Goal: Task Accomplishment & Management: Manage account settings

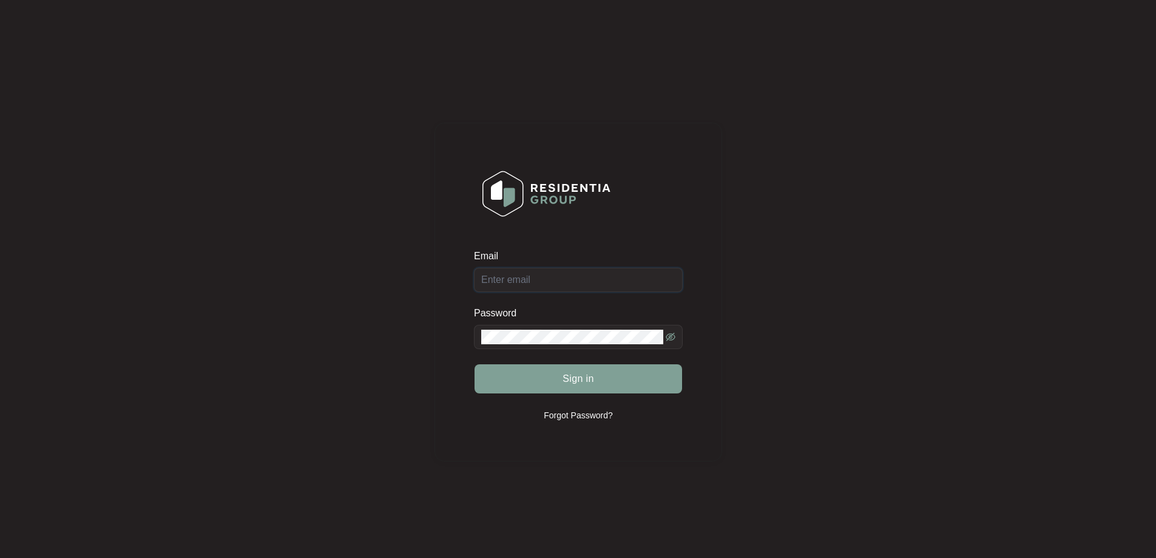
click at [571, 281] on input "Email" at bounding box center [578, 280] width 209 height 24
type input "[EMAIL_ADDRESS][DOMAIN_NAME]"
click at [475, 364] on button "Sign in" at bounding box center [579, 378] width 208 height 29
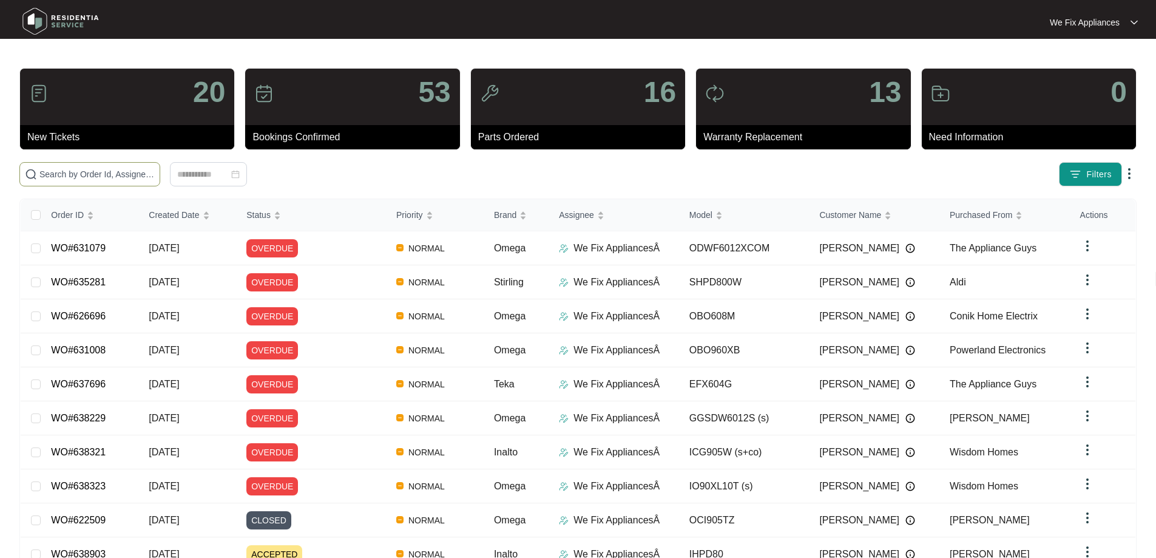
paste input "639028"
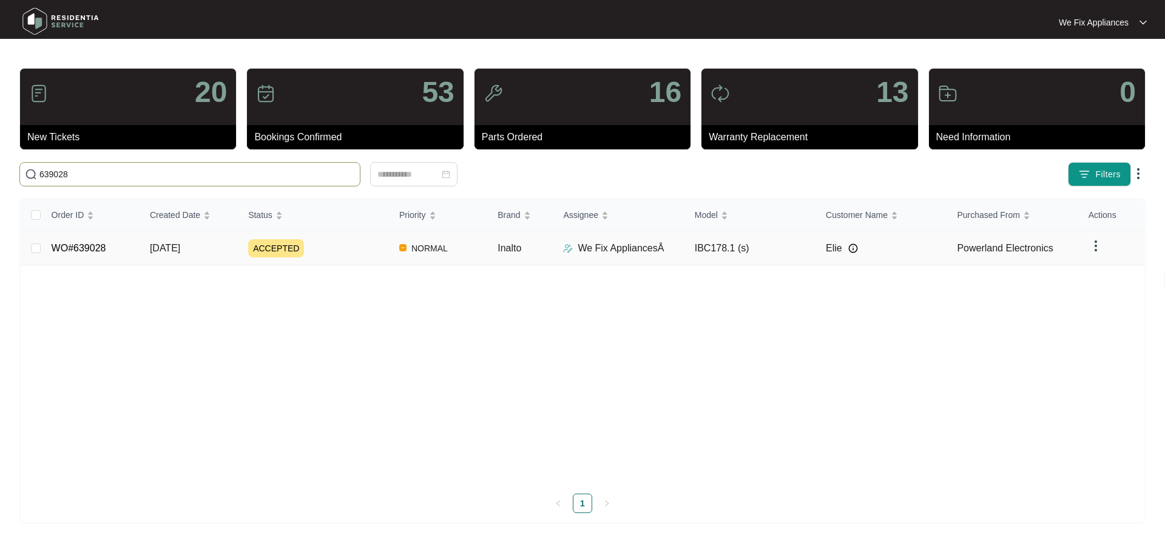
type input "639028"
click at [75, 256] on td "WO#639028" at bounding box center [91, 248] width 98 height 34
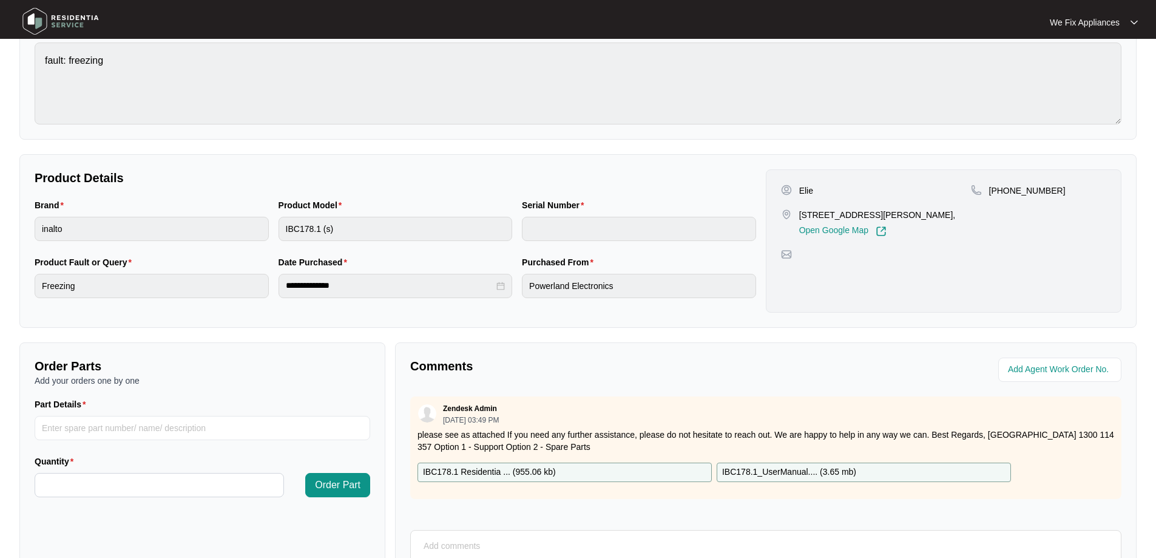
scroll to position [248, 0]
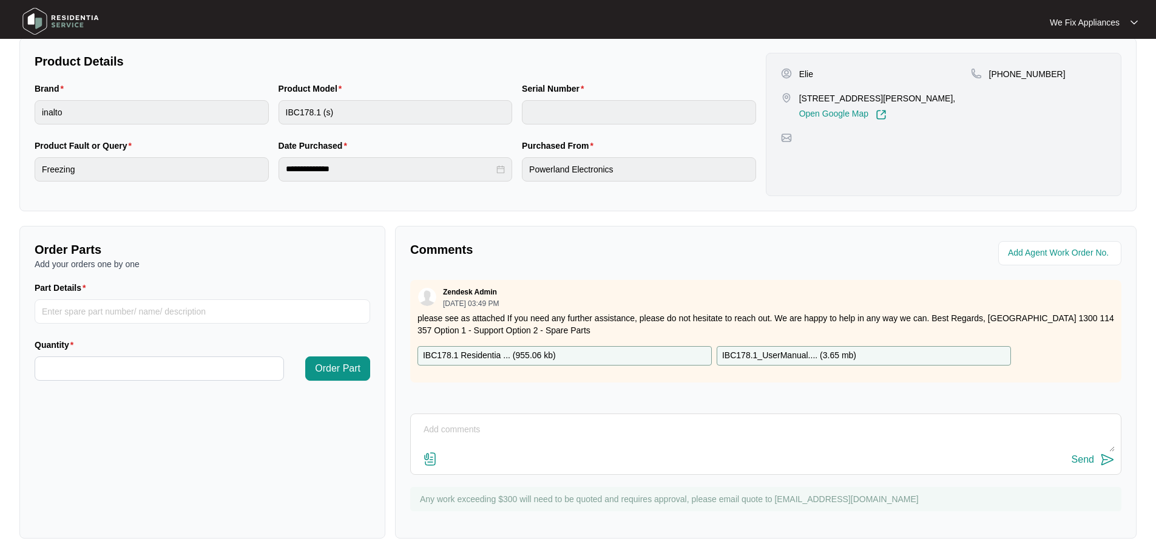
click at [476, 421] on textarea at bounding box center [766, 436] width 698 height 32
type textarea "Hi guys, left message for customer to call us back thank you."
click at [1087, 455] on div "Send" at bounding box center [1083, 459] width 22 height 11
click at [60, 27] on img at bounding box center [60, 21] width 85 height 36
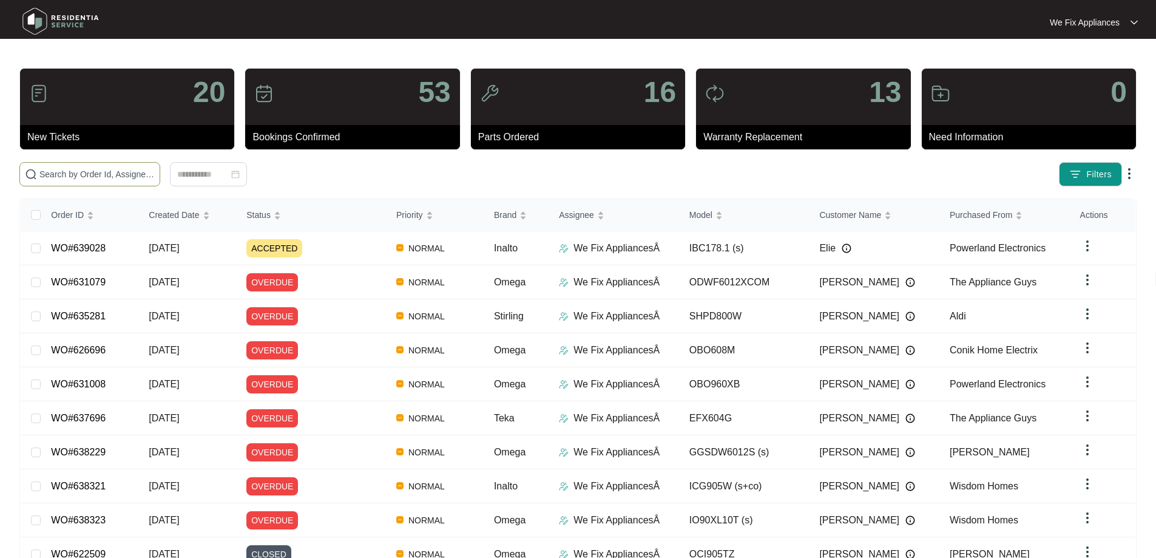
paste input "632393"
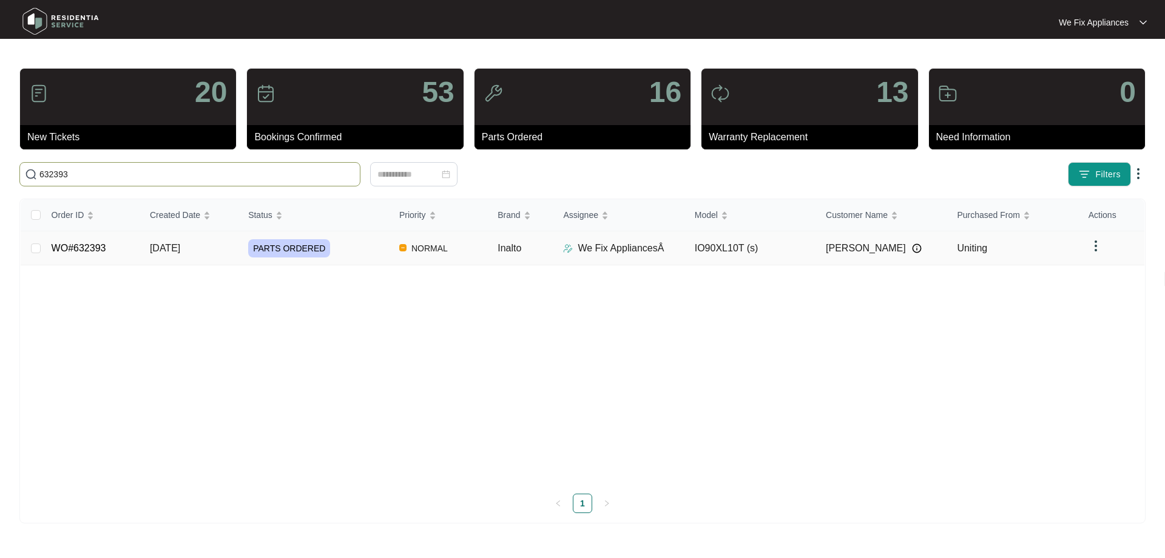
type input "632393"
click at [87, 248] on link "WO#632393" at bounding box center [79, 248] width 55 height 10
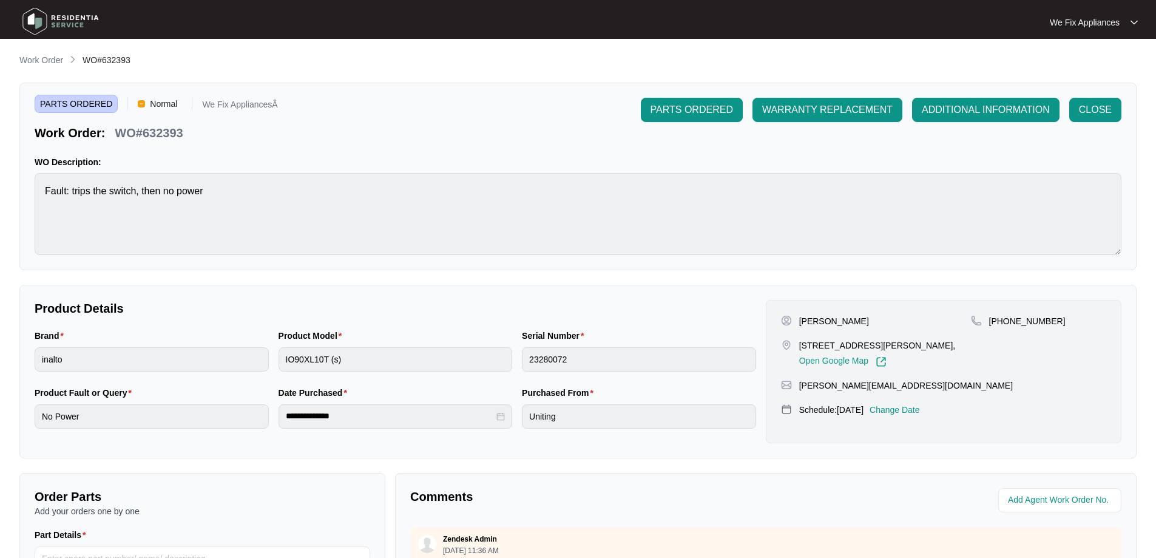
click at [902, 407] on p "Change Date" at bounding box center [895, 410] width 50 height 12
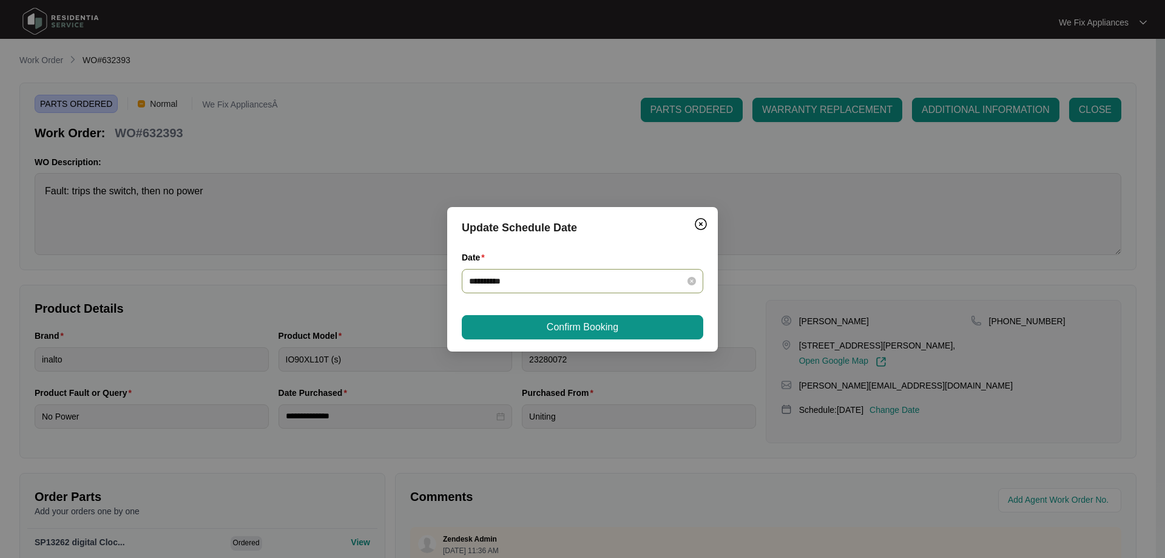
click at [566, 282] on input "**********" at bounding box center [575, 280] width 212 height 13
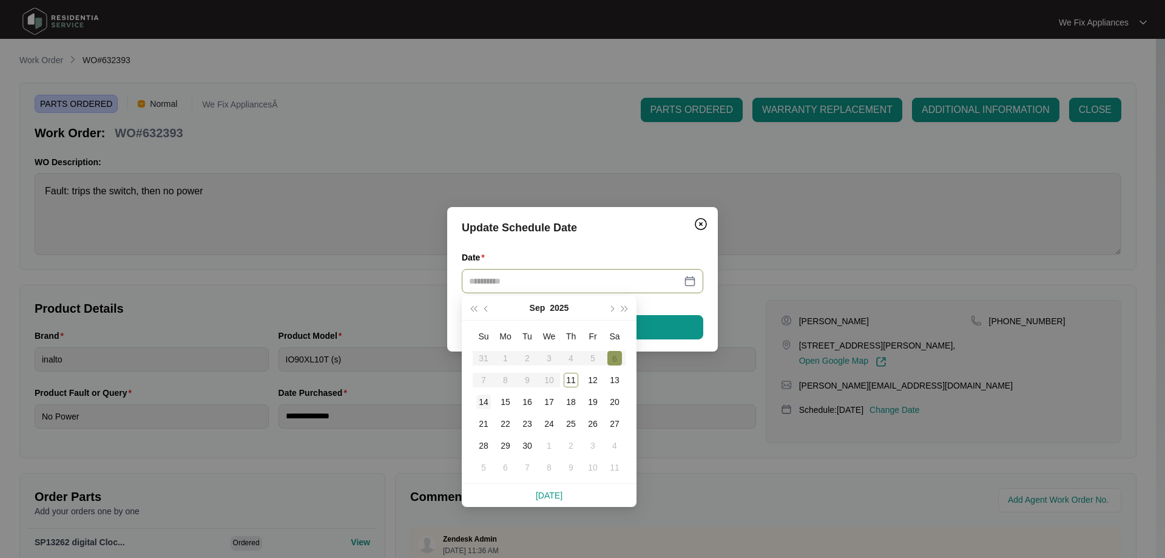
click at [494, 408] on td "14" at bounding box center [484, 402] width 22 height 22
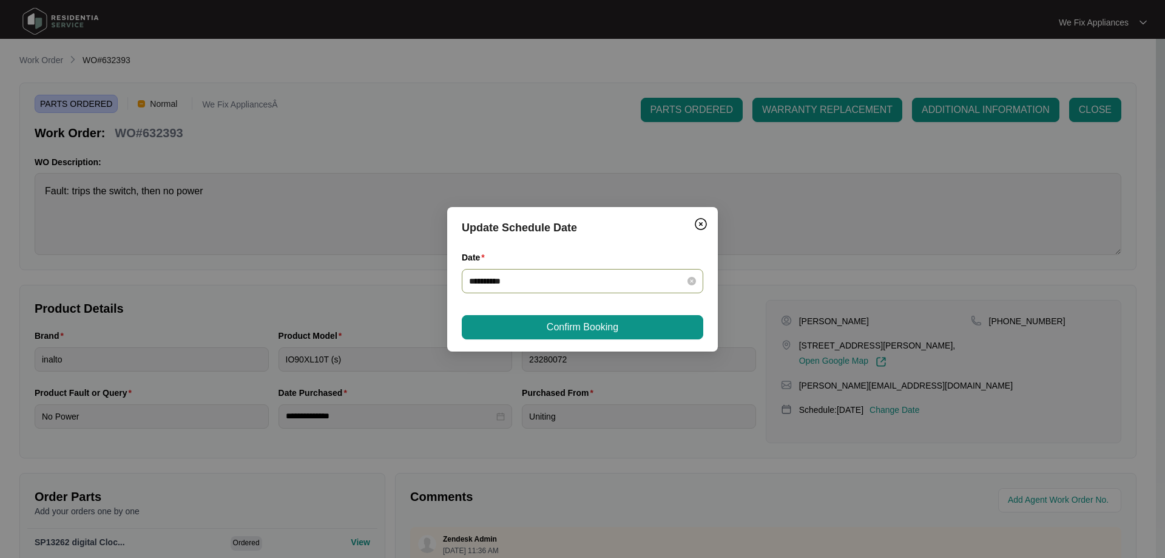
click at [531, 278] on input "**********" at bounding box center [575, 280] width 212 height 13
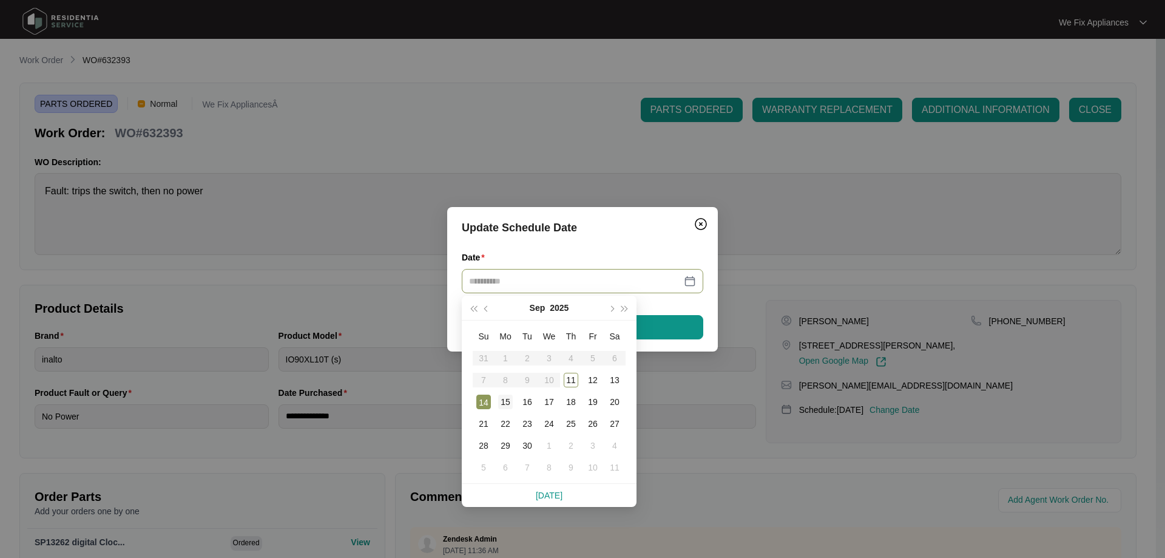
type input "**********"
click at [503, 402] on div "15" at bounding box center [505, 402] width 15 height 15
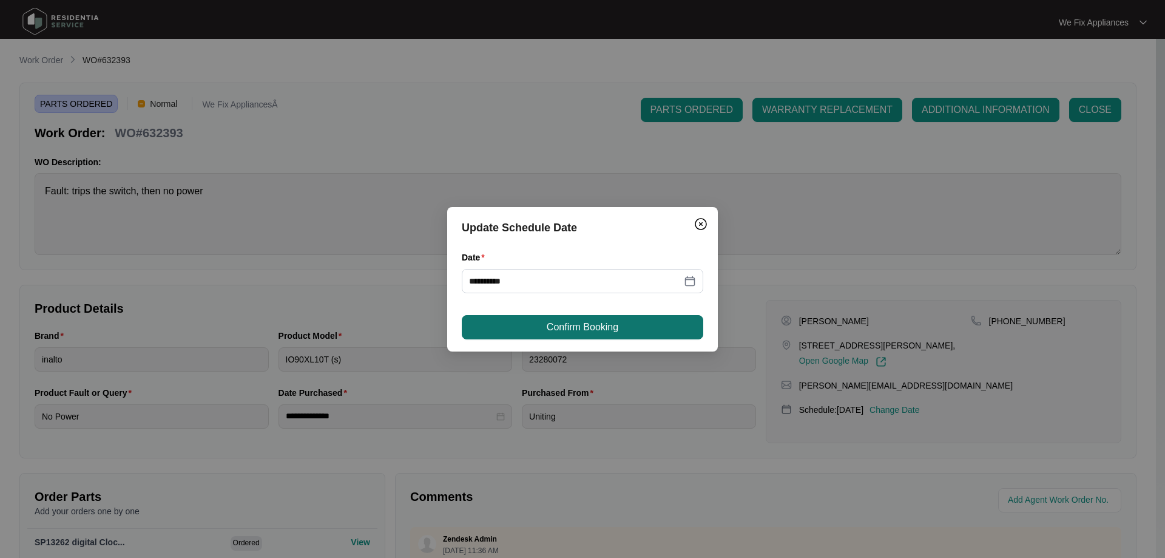
click at [531, 335] on button "Confirm Booking" at bounding box center [583, 327] width 242 height 24
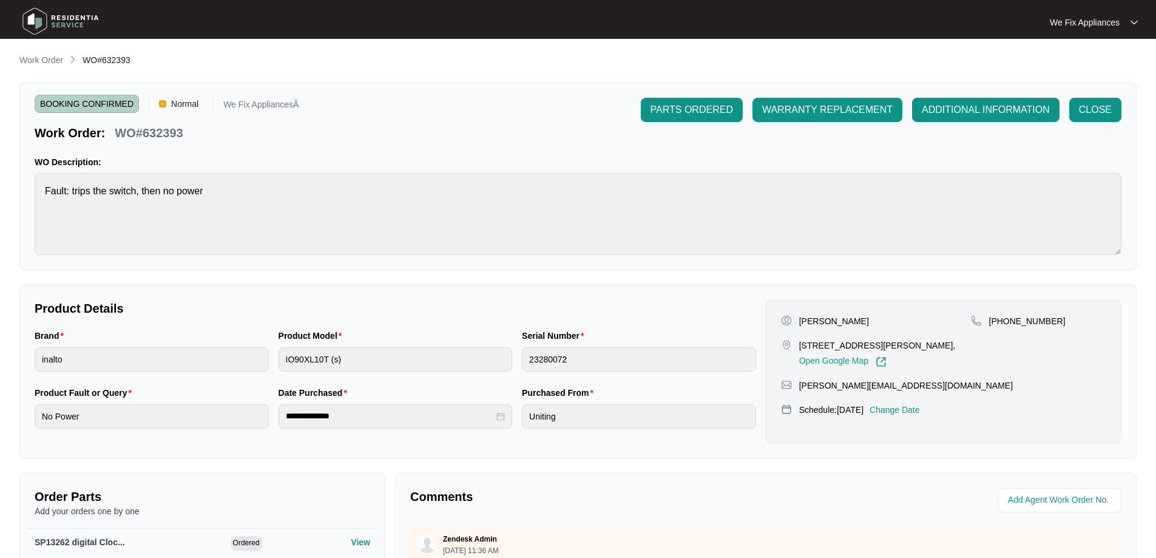
click at [80, 22] on img at bounding box center [60, 21] width 85 height 36
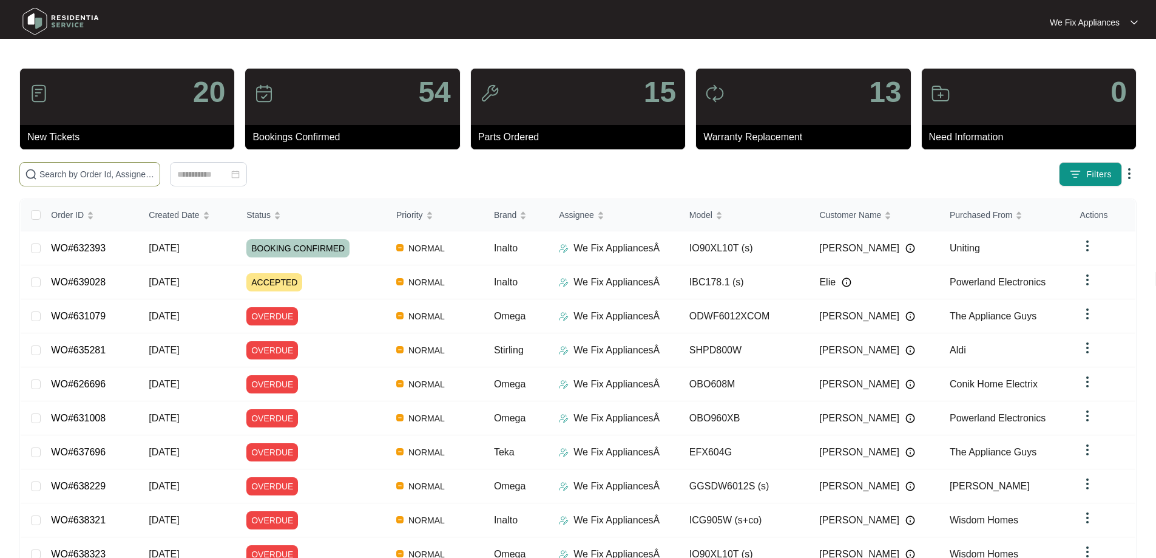
paste input "639028"
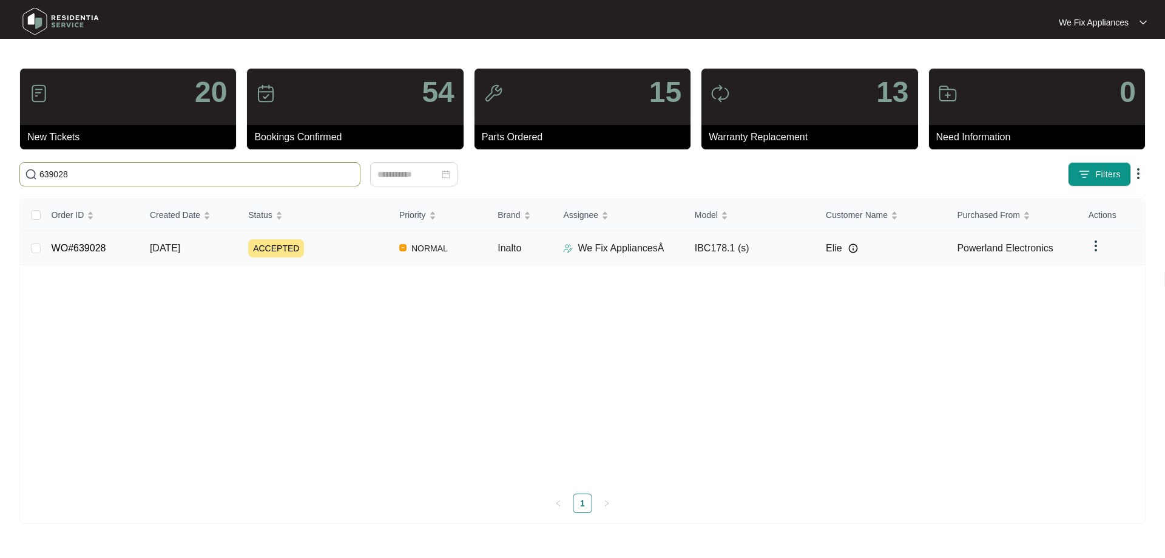
type input "639028"
click at [69, 253] on link "WO#639028" at bounding box center [79, 248] width 55 height 10
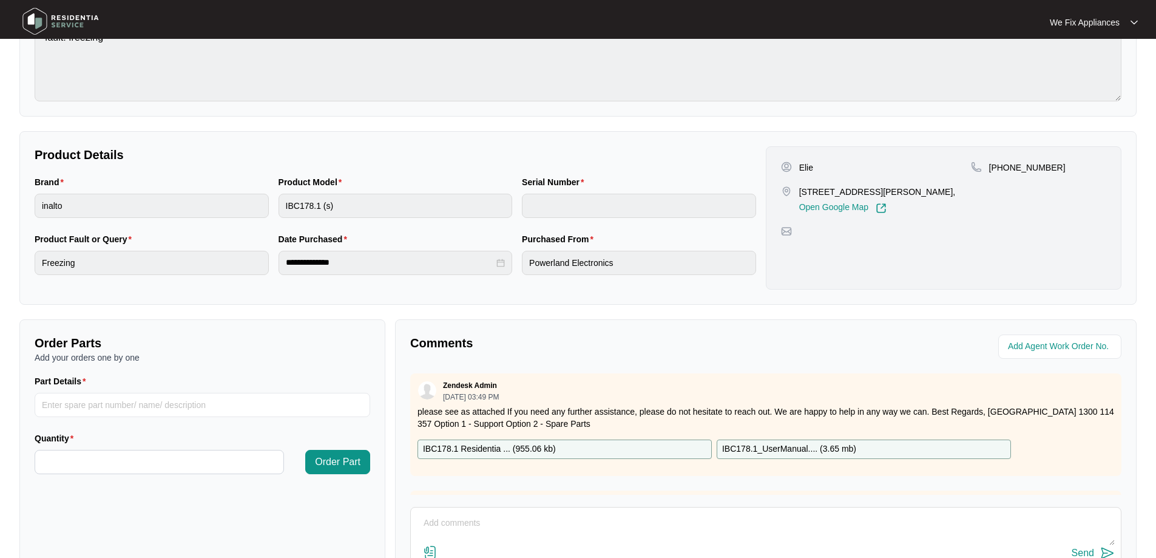
scroll to position [61, 0]
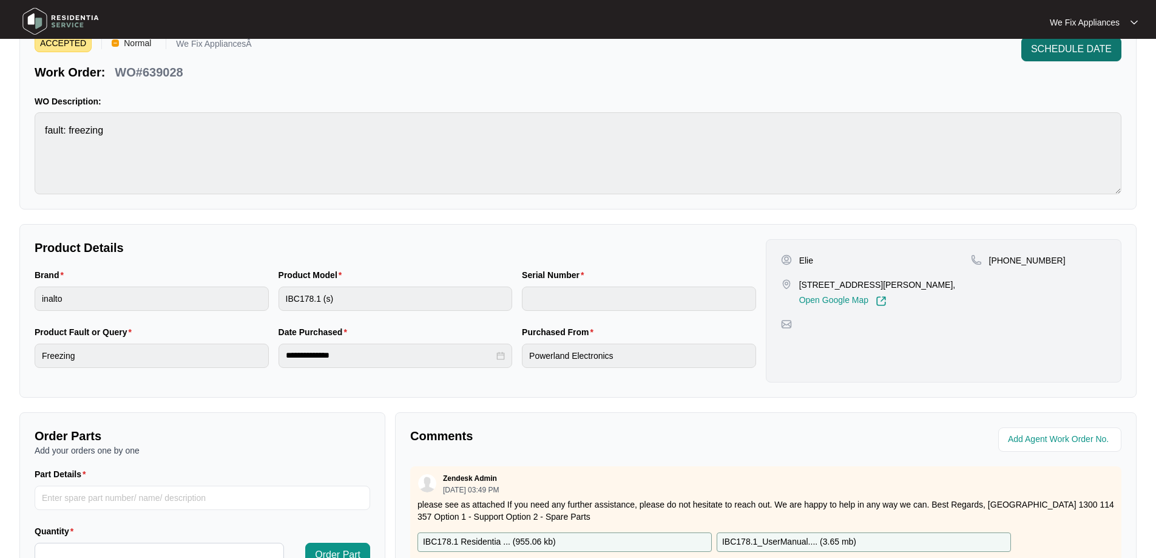
click at [1097, 55] on span "SCHEDULE DATE" at bounding box center [1071, 49] width 81 height 15
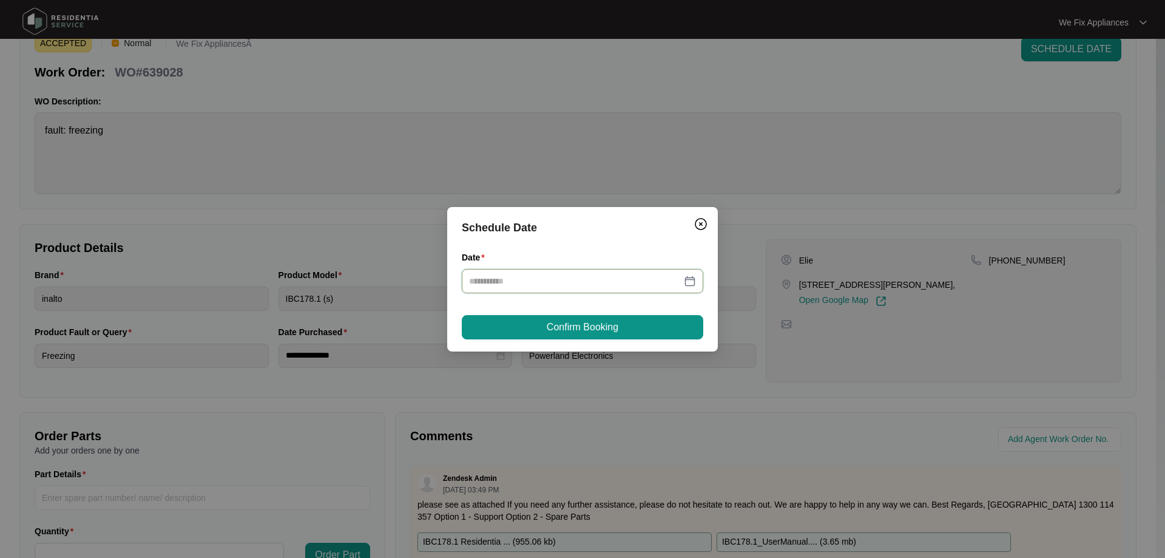
click at [543, 305] on div "Date" at bounding box center [583, 279] width 242 height 57
click at [561, 282] on input "Date" at bounding box center [575, 280] width 212 height 13
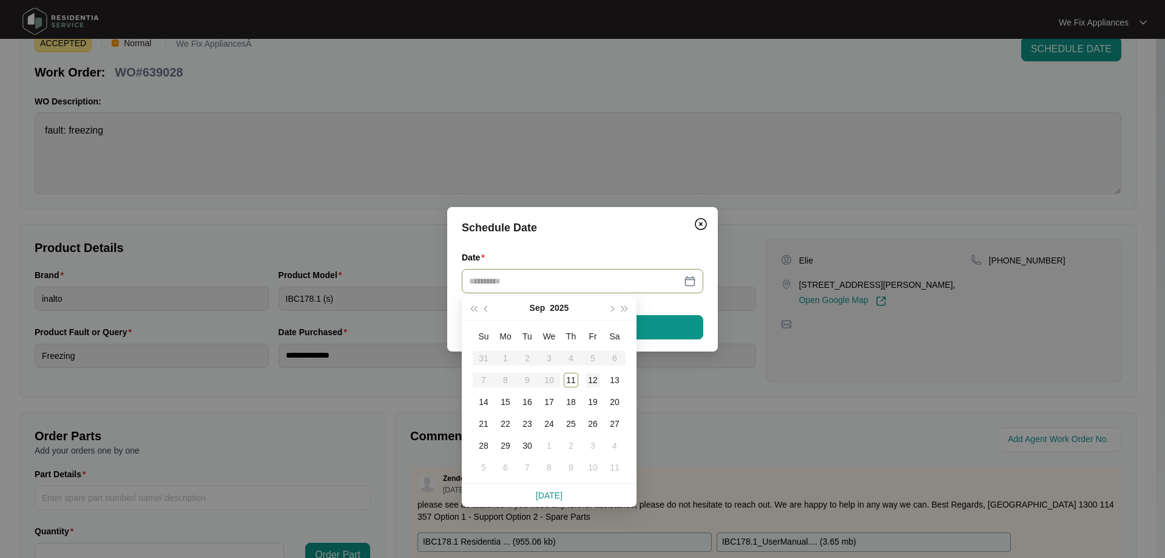
type input "**********"
click at [594, 378] on div "12" at bounding box center [593, 380] width 15 height 15
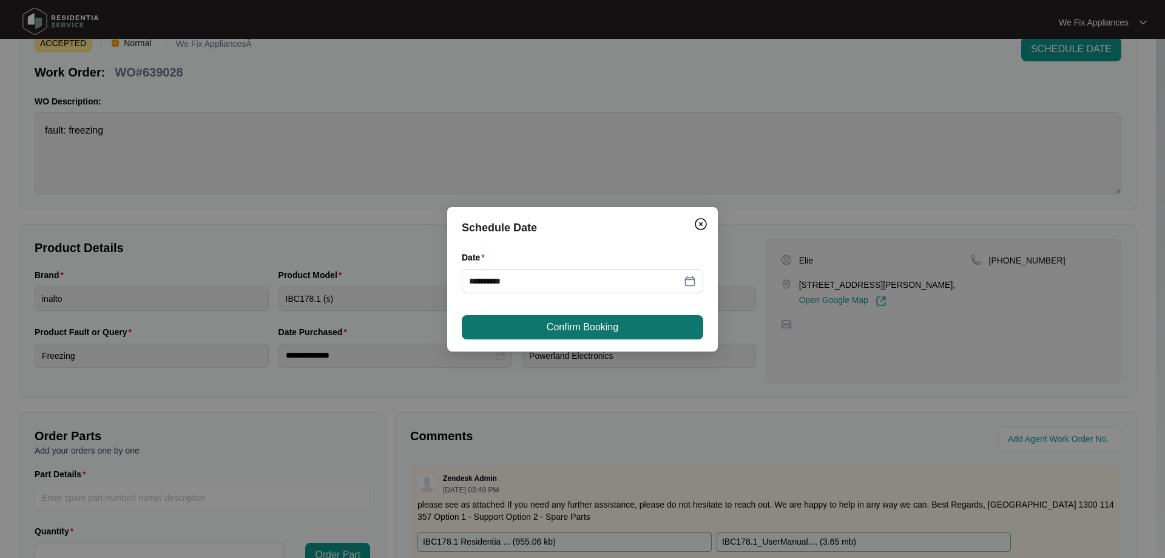
click at [601, 327] on span "Confirm Booking" at bounding box center [583, 327] width 72 height 15
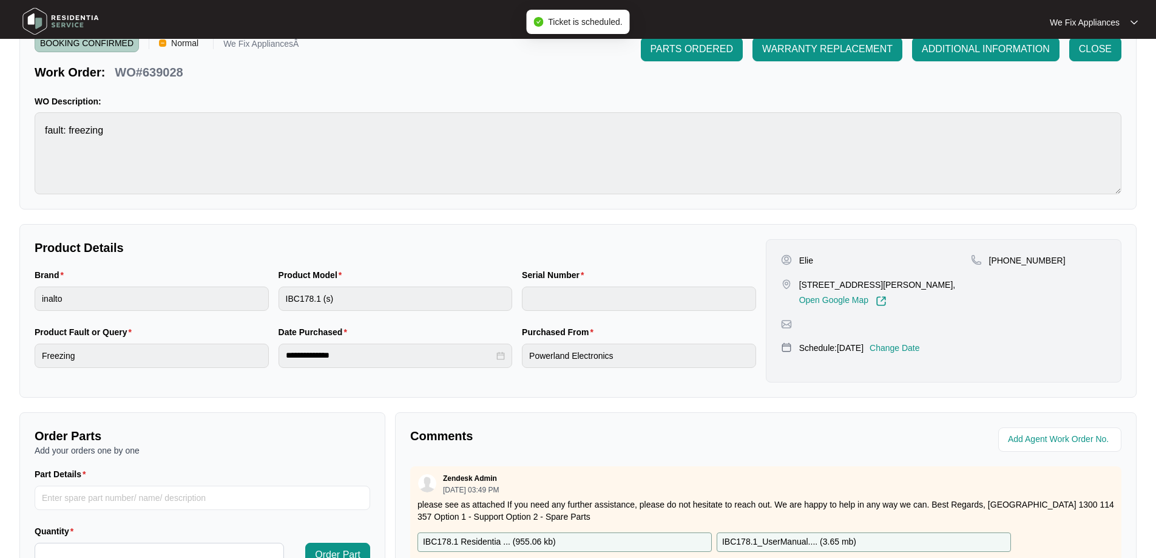
click at [74, 22] on img at bounding box center [60, 21] width 85 height 36
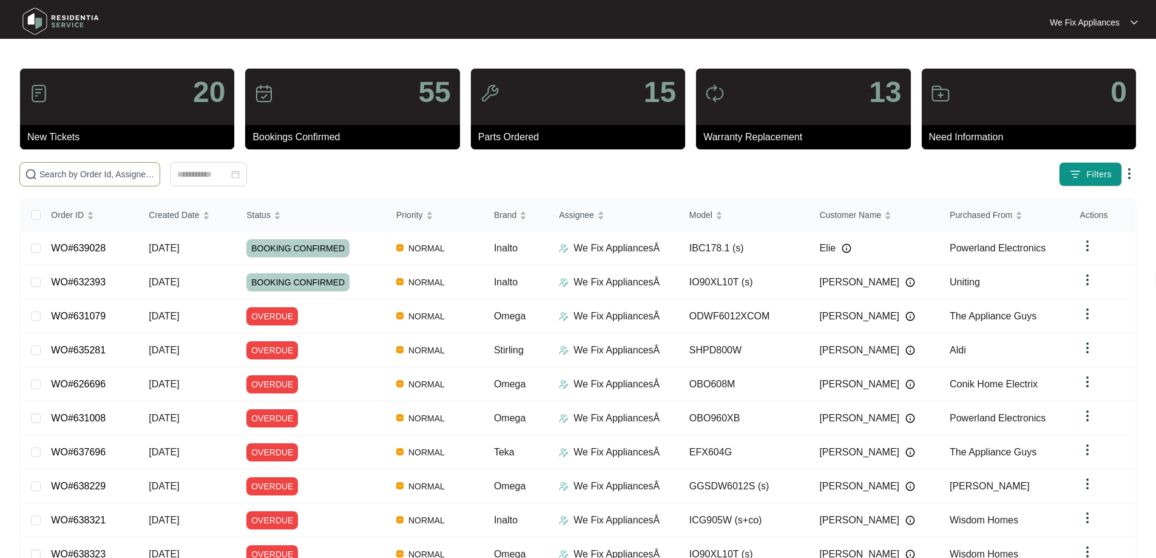
paste input "635180"
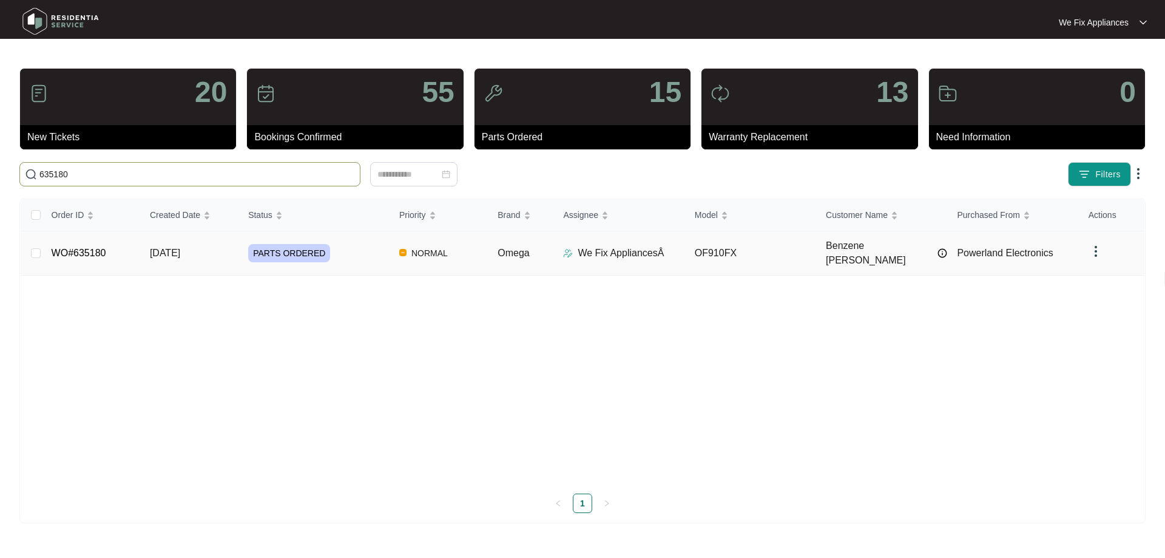
type input "635180"
click at [80, 253] on link "WO#635180" at bounding box center [79, 253] width 55 height 10
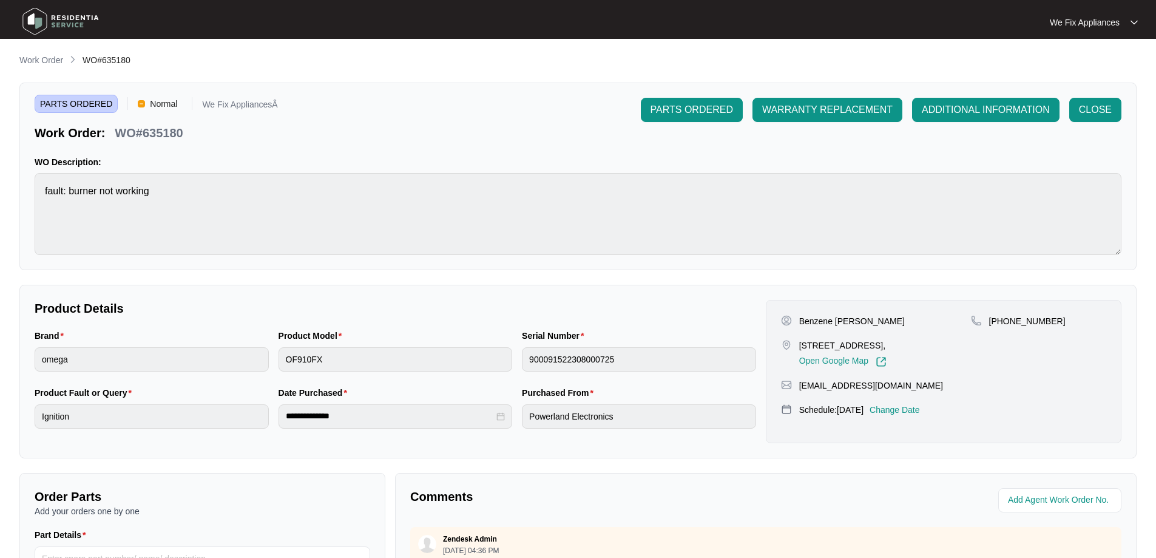
click at [920, 410] on p "Change Date" at bounding box center [895, 410] width 50 height 12
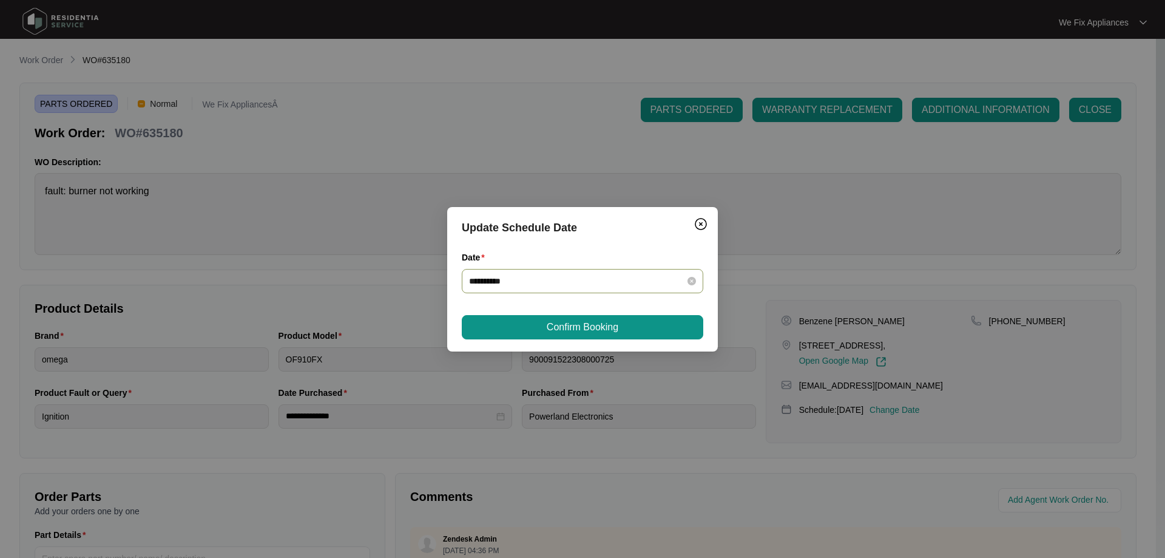
click at [555, 279] on input "**********" at bounding box center [575, 280] width 212 height 13
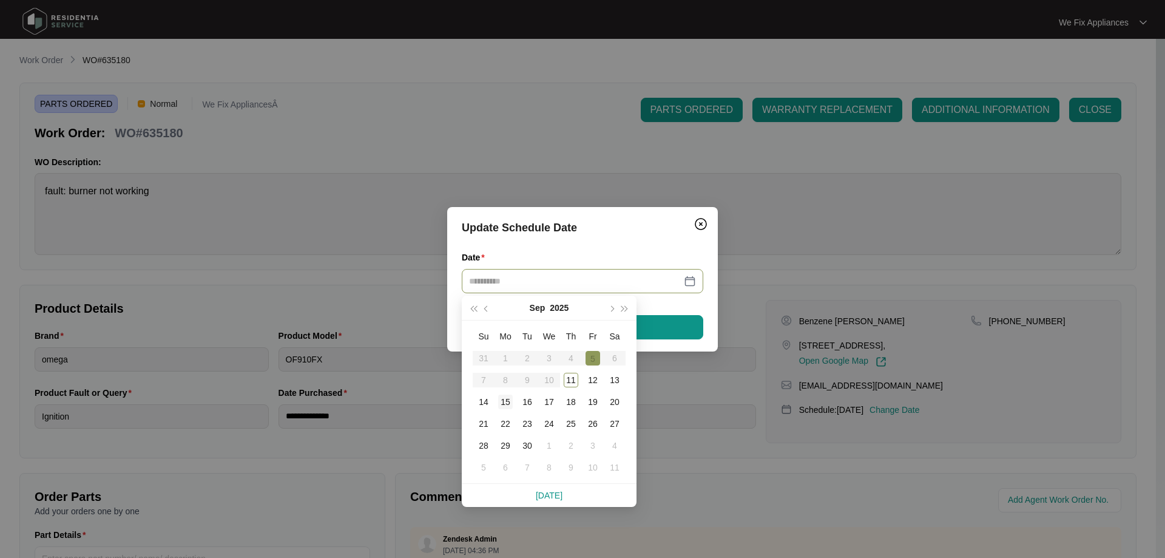
click at [508, 405] on div "15" at bounding box center [505, 402] width 15 height 15
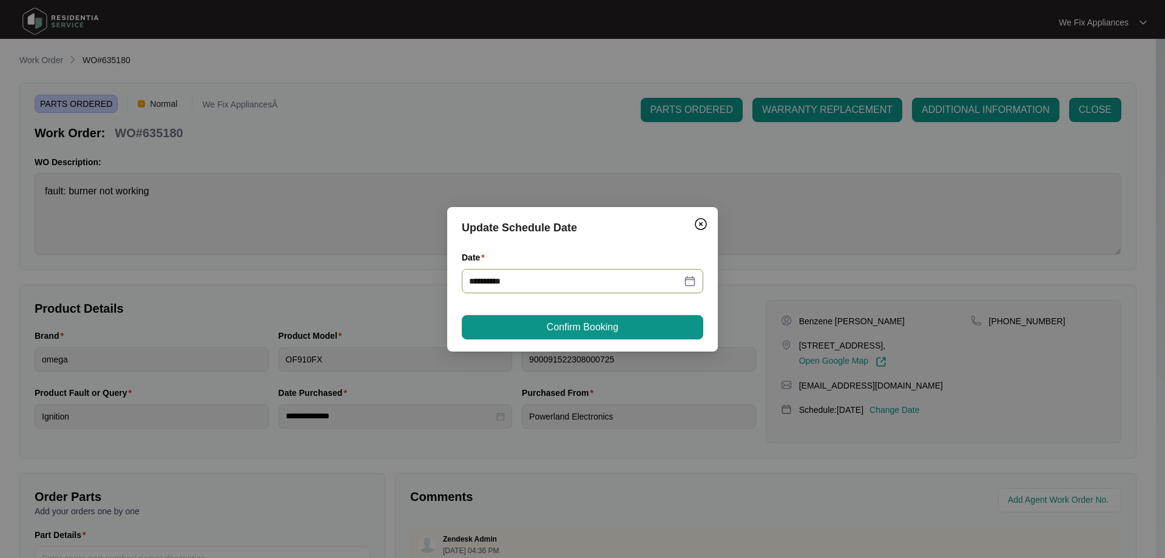
type input "**********"
click at [586, 321] on span "Confirm Booking" at bounding box center [583, 327] width 72 height 15
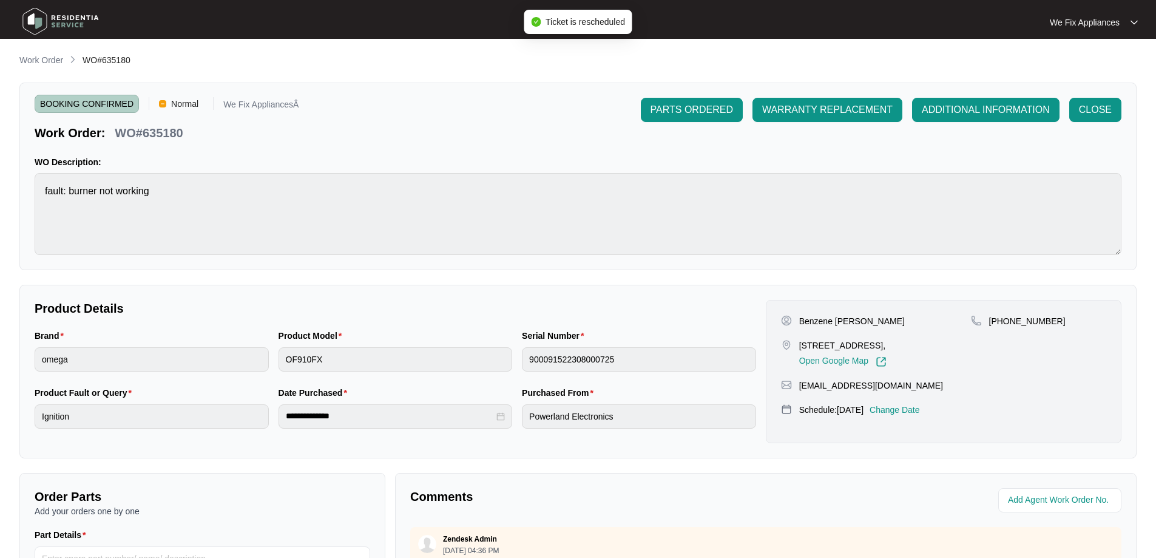
click at [55, 20] on img at bounding box center [60, 21] width 85 height 36
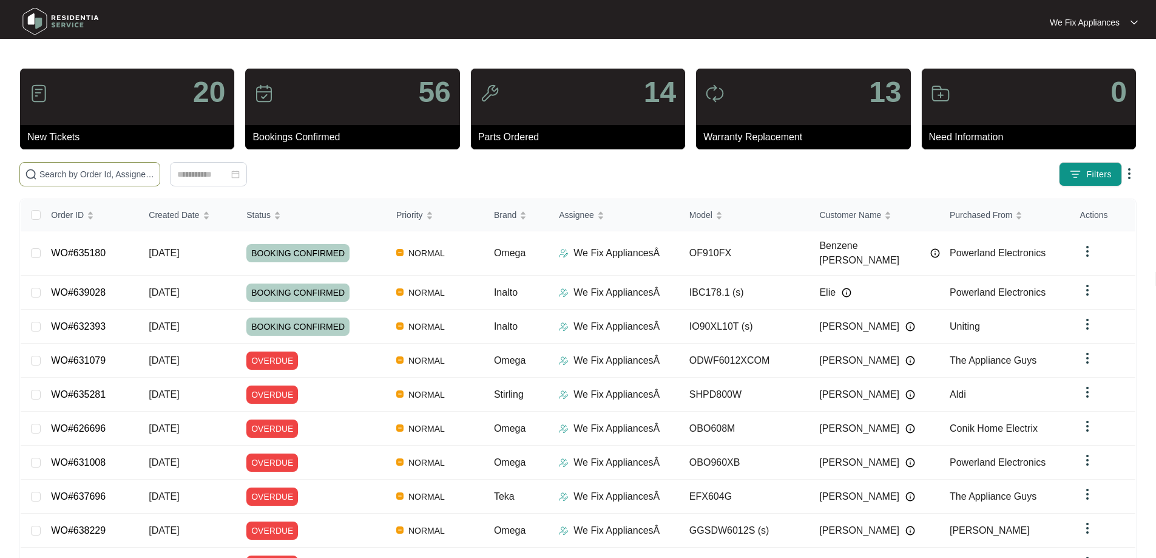
paste input "638018"
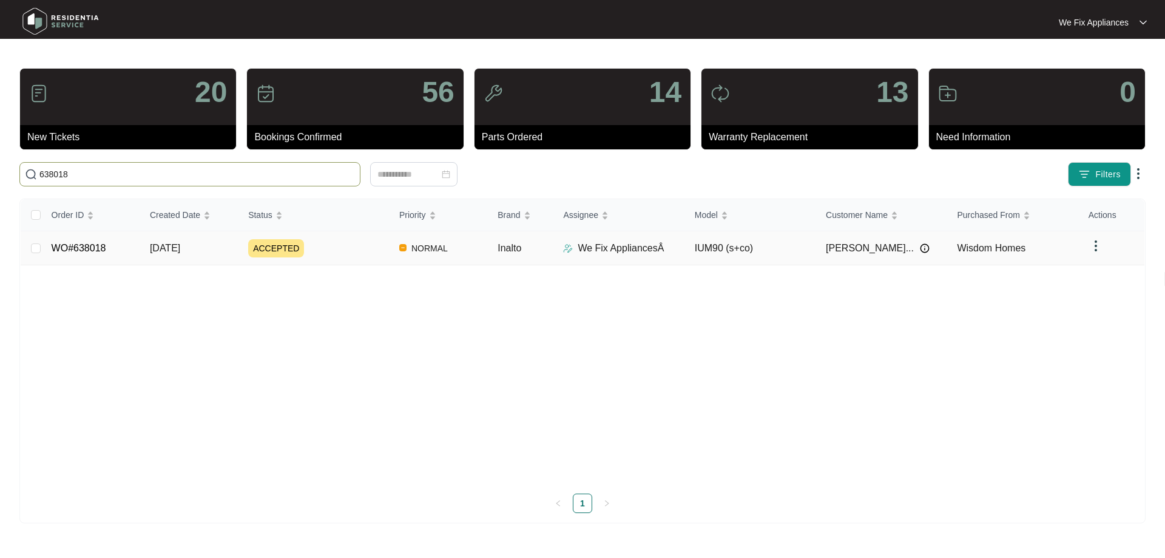
type input "638018"
click at [96, 248] on link "WO#638018" at bounding box center [79, 248] width 55 height 10
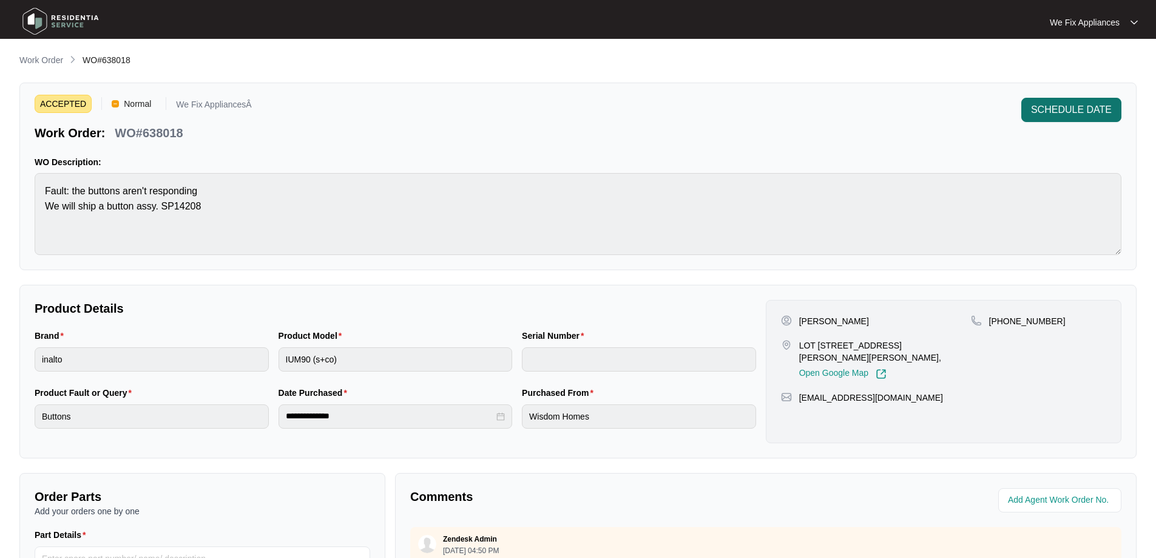
click at [1047, 117] on button "SCHEDULE DATE" at bounding box center [1072, 110] width 100 height 24
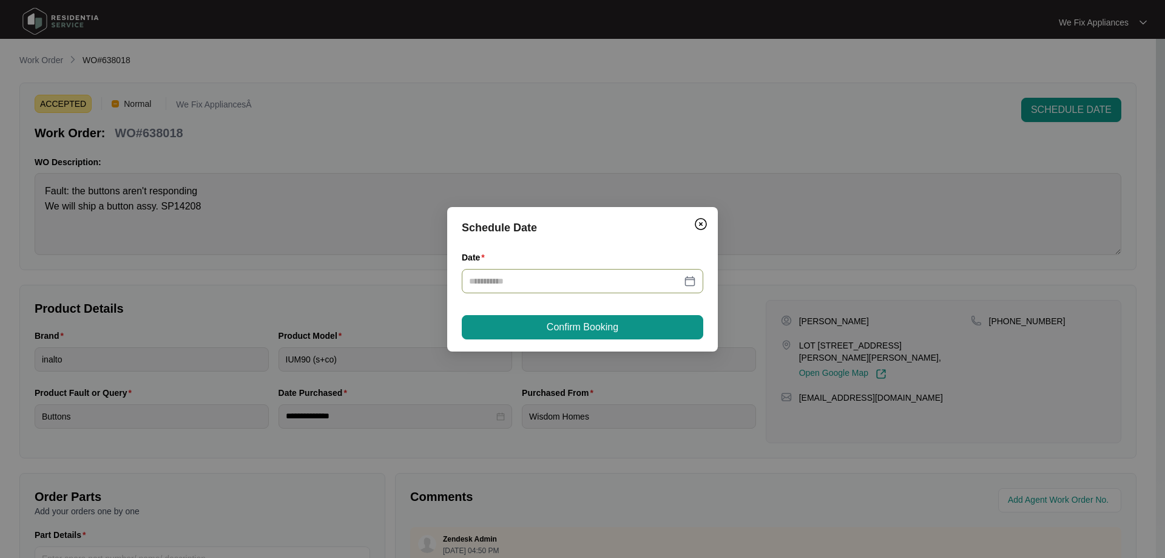
click at [541, 270] on div at bounding box center [583, 281] width 242 height 24
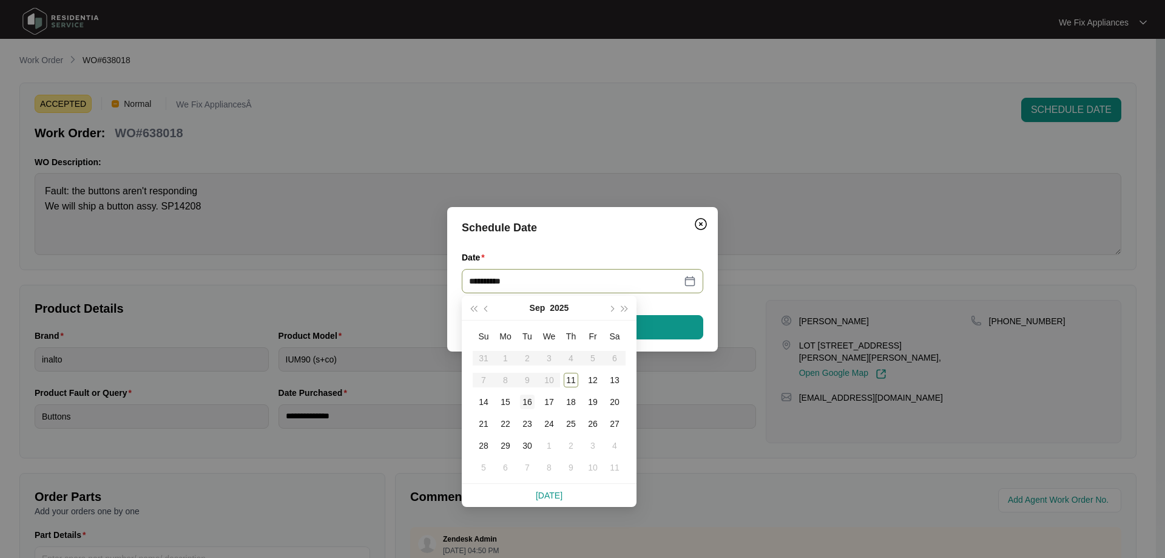
type input "**********"
click at [525, 402] on div "16" at bounding box center [527, 402] width 15 height 15
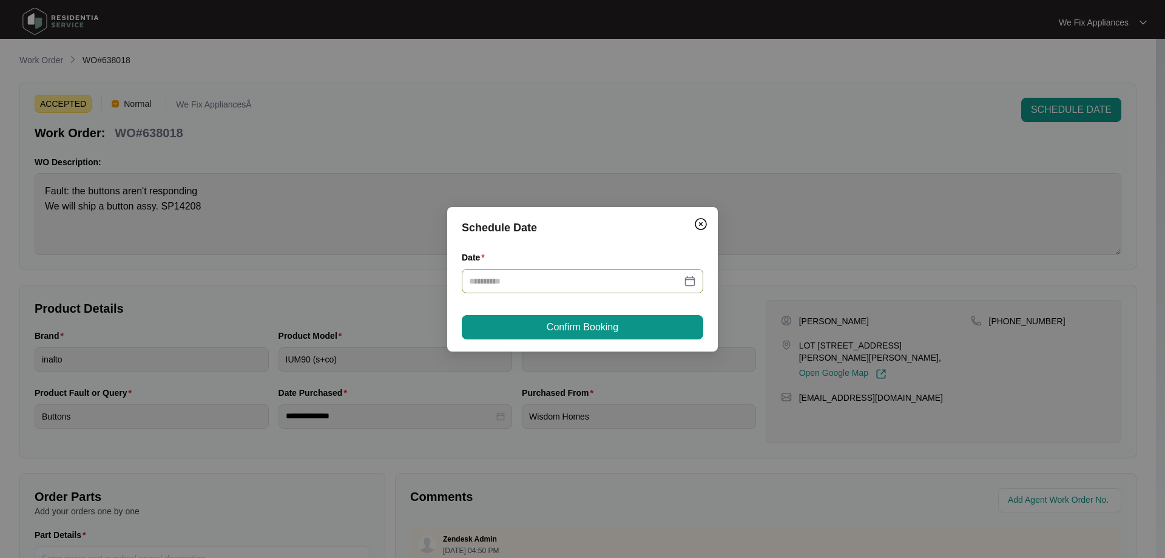
type input "**********"
click at [651, 327] on button "Confirm Booking" at bounding box center [583, 327] width 242 height 24
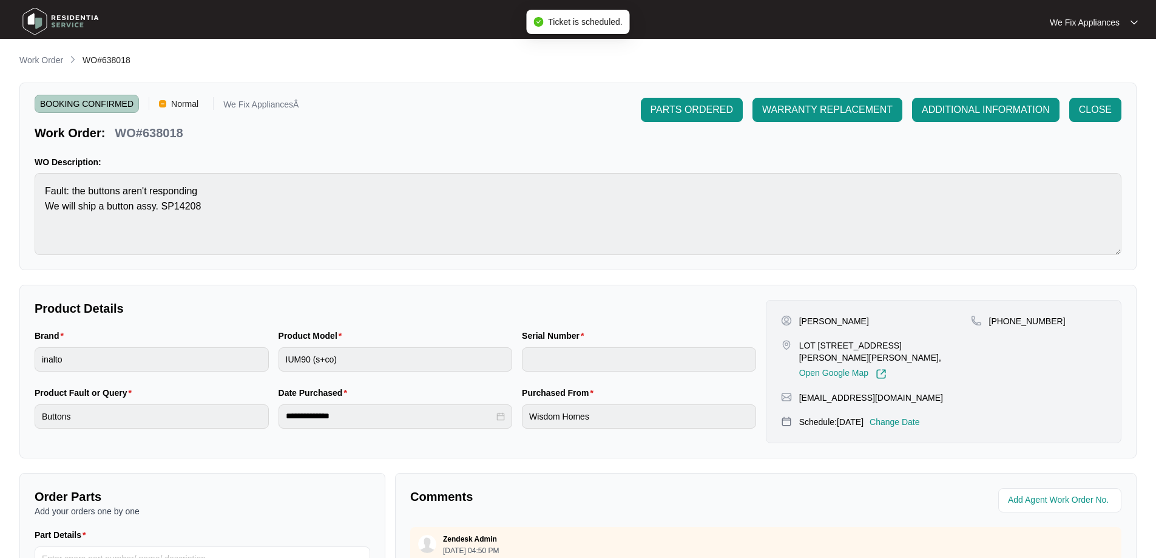
click at [81, 25] on img at bounding box center [60, 21] width 85 height 36
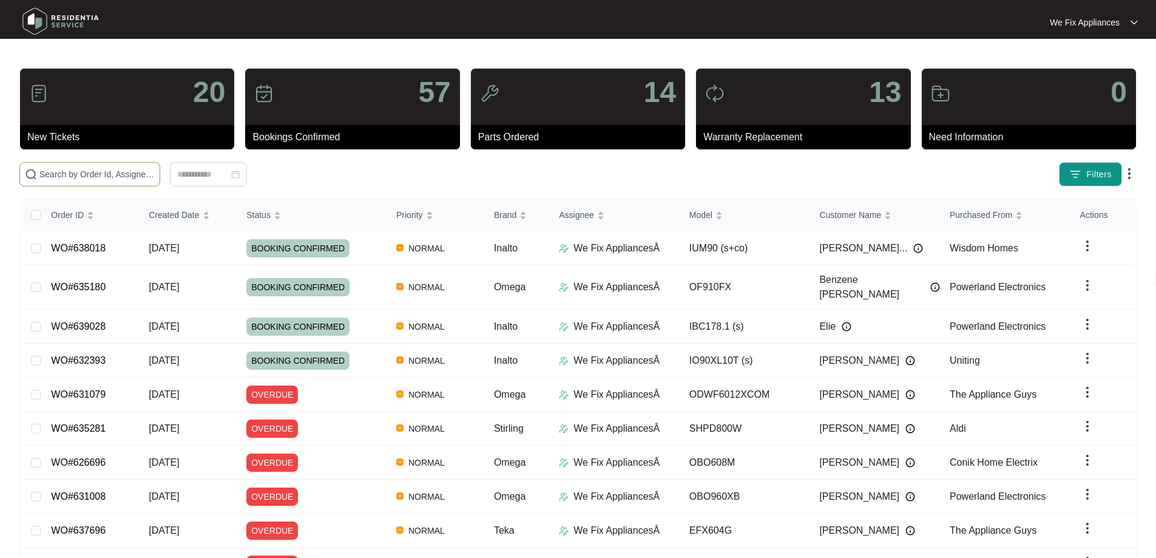
paste input "637943"
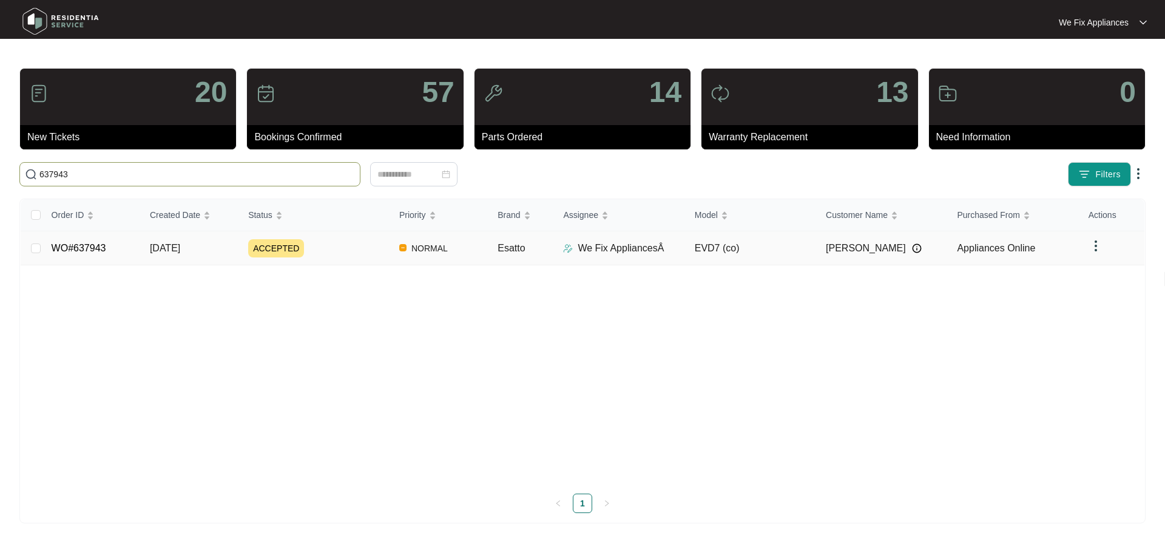
type input "637943"
click at [80, 248] on link "WO#637943" at bounding box center [79, 248] width 55 height 10
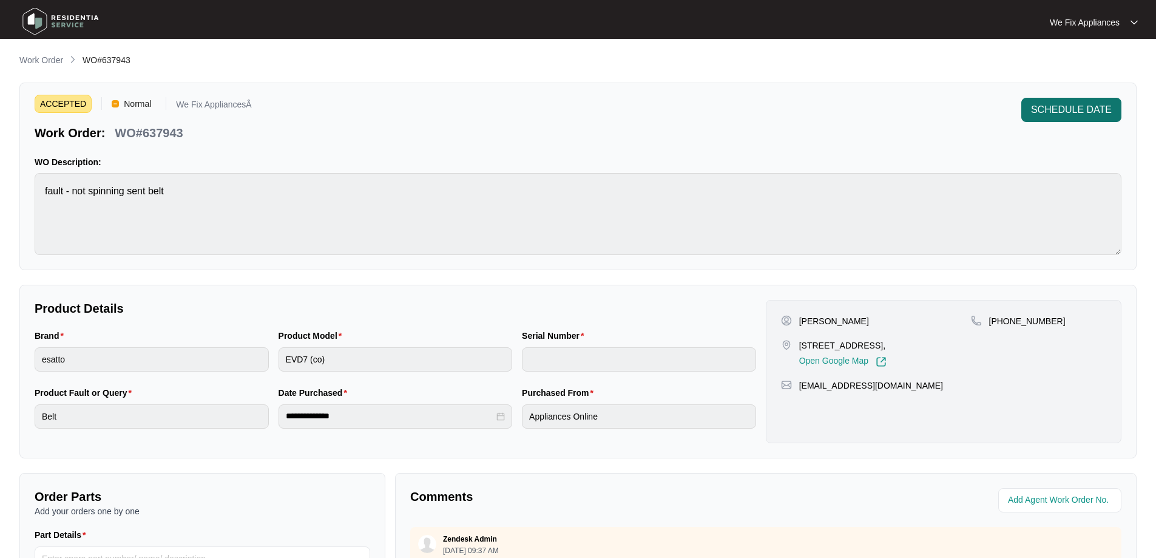
click at [1079, 111] on span "SCHEDULE DATE" at bounding box center [1071, 110] width 81 height 15
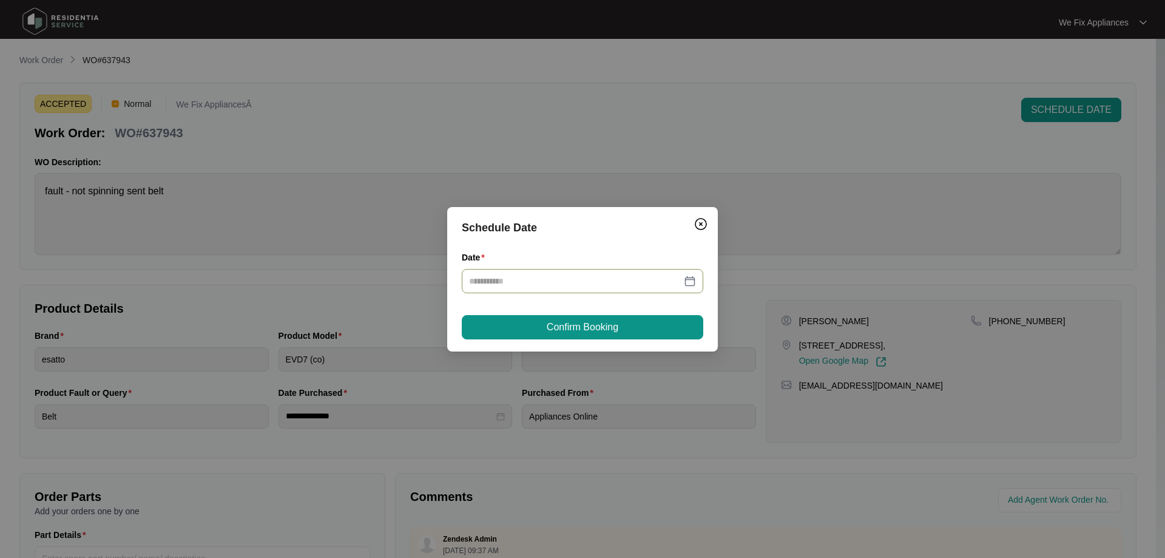
click at [613, 279] on input "Date" at bounding box center [575, 280] width 212 height 13
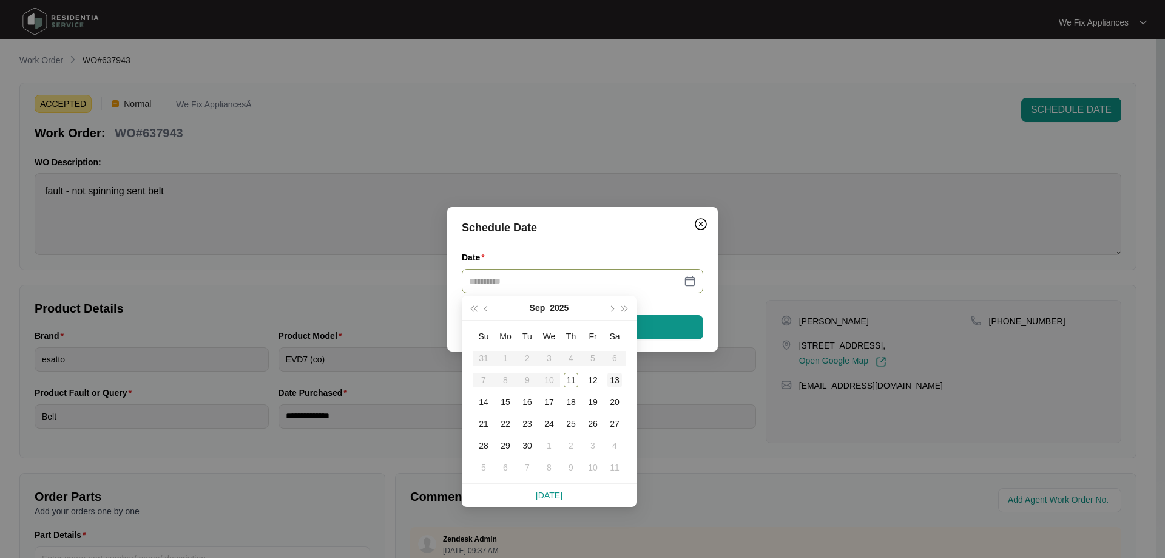
type input "**********"
click at [619, 381] on div "13" at bounding box center [615, 380] width 15 height 15
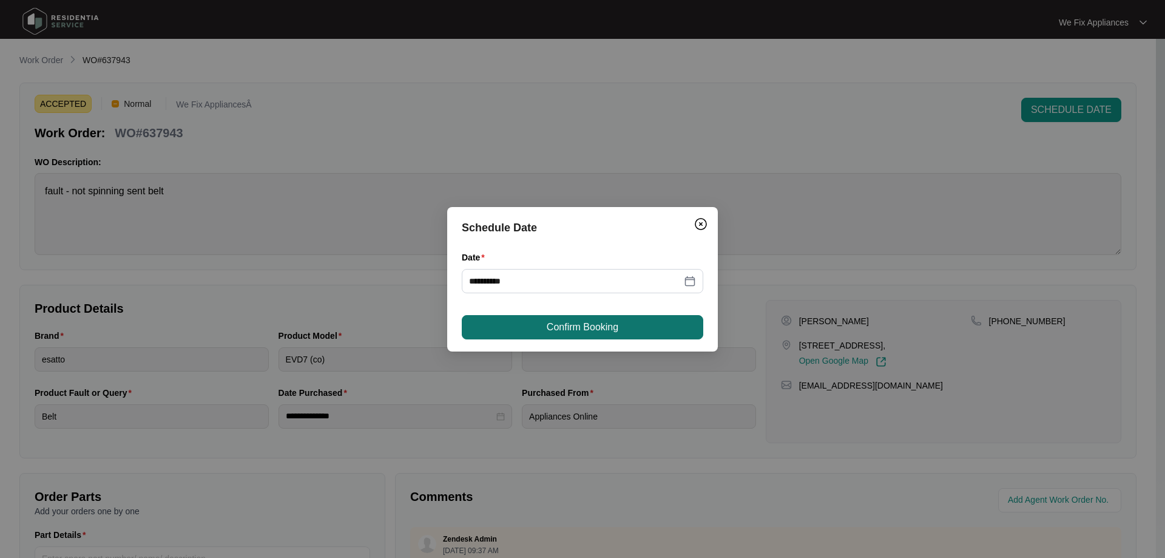
click at [620, 330] on button "Confirm Booking" at bounding box center [583, 327] width 242 height 24
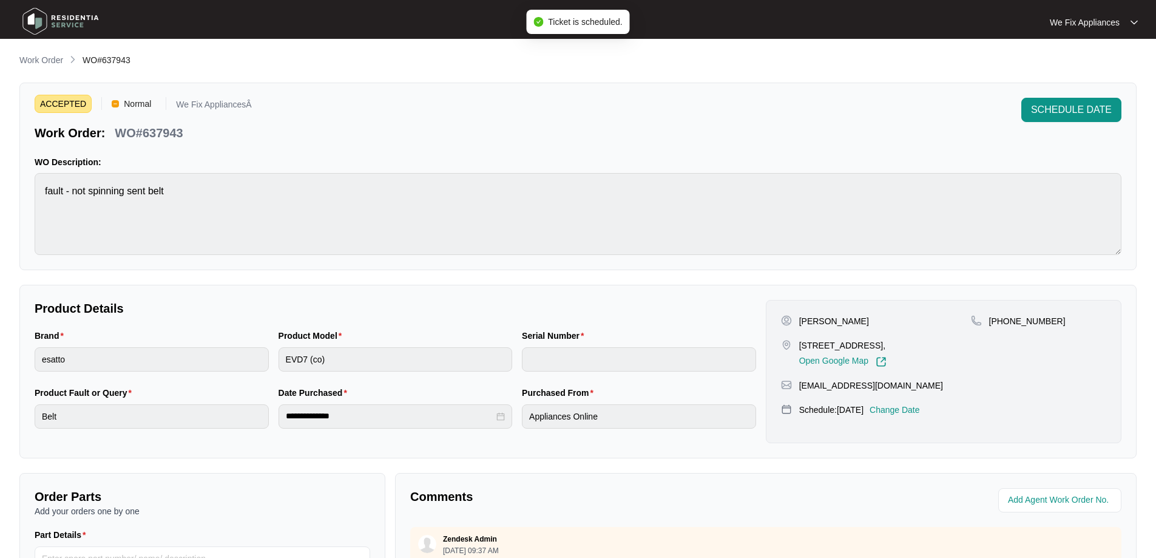
click at [57, 16] on img at bounding box center [60, 21] width 85 height 36
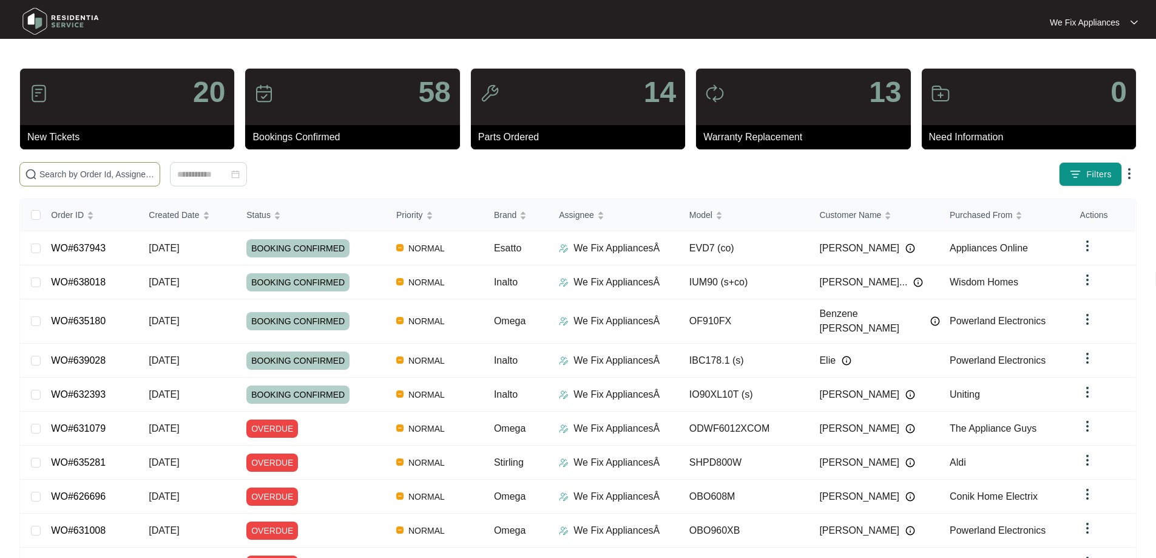
paste input "636552"
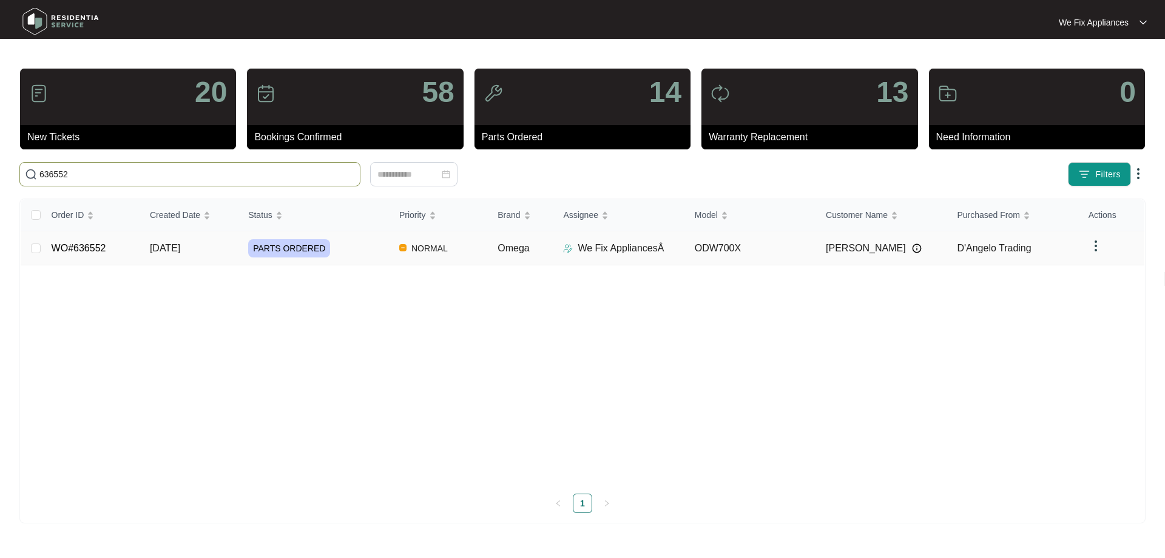
type input "636552"
click at [74, 245] on link "WO#636552" at bounding box center [79, 248] width 55 height 10
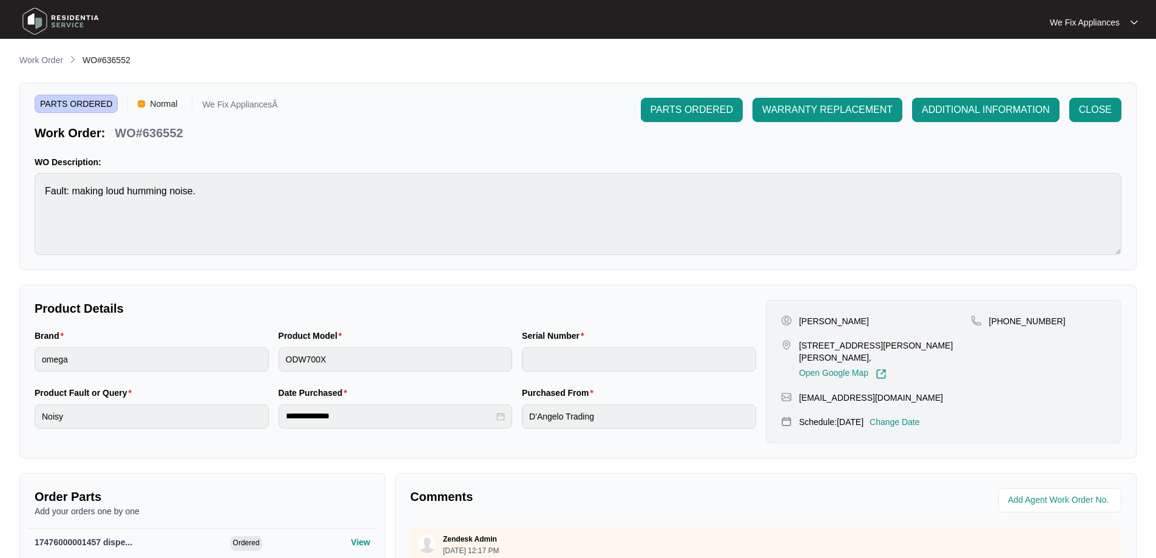
click at [62, 30] on img at bounding box center [60, 21] width 85 height 36
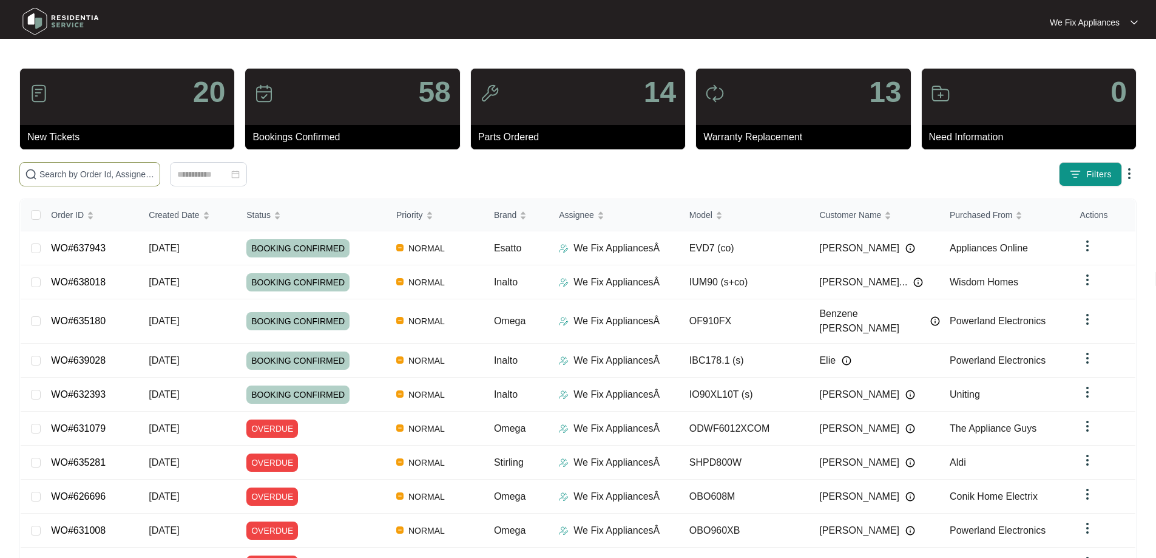
paste input "637898"
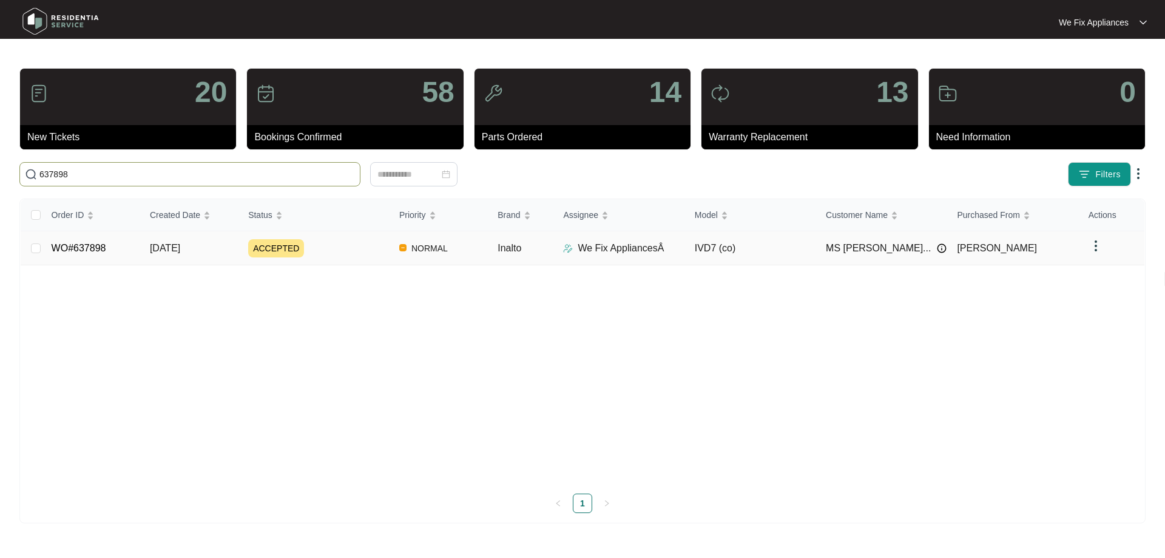
type input "637898"
click at [73, 254] on td "WO#637898" at bounding box center [91, 248] width 98 height 34
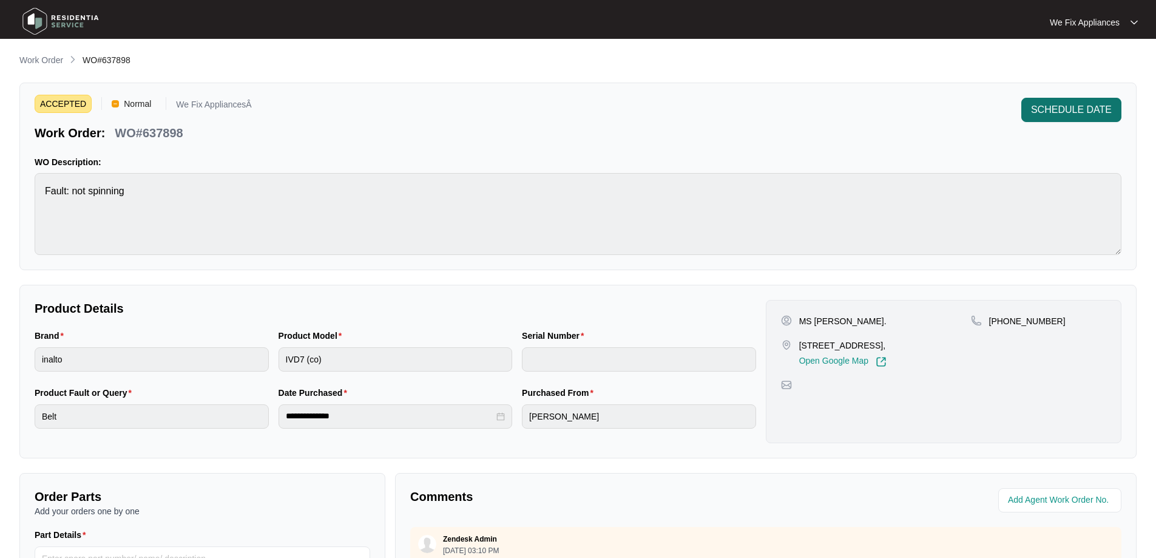
drag, startPoint x: 1079, startPoint y: 97, endPoint x: 1076, endPoint y: 107, distance: 10.8
click at [1076, 106] on div "ACCEPTED Normal We Fix AppliancesÂ Work Order: WO#637898 SCHEDULE DATE WO Descr…" at bounding box center [577, 177] width 1117 height 188
click at [1075, 107] on span "SCHEDULE DATE" at bounding box center [1071, 110] width 81 height 15
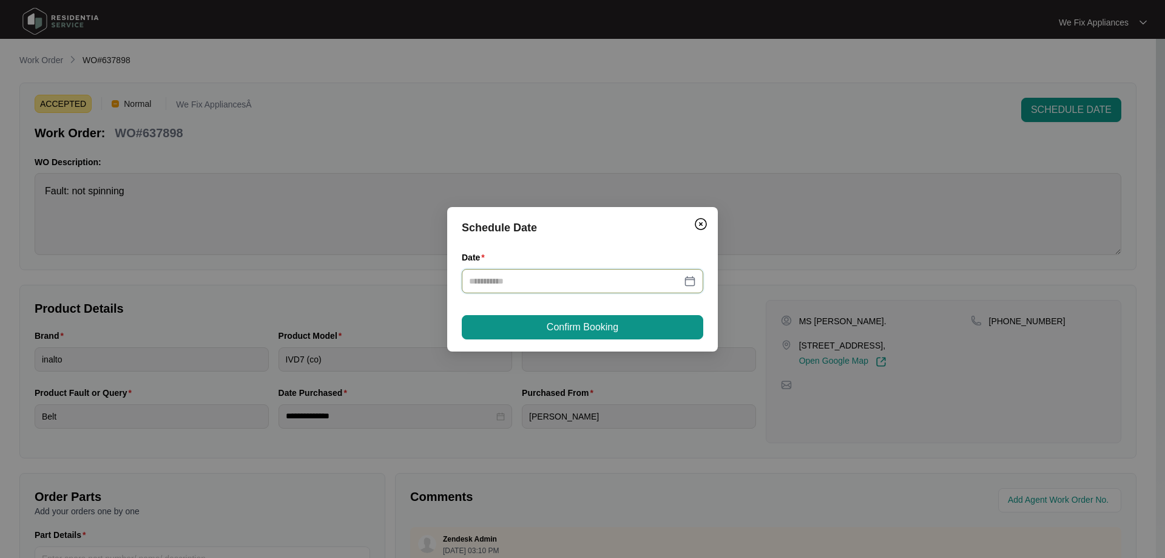
drag, startPoint x: 546, startPoint y: 280, endPoint x: 552, endPoint y: 283, distance: 6.2
click at [547, 283] on input "Date" at bounding box center [575, 280] width 212 height 13
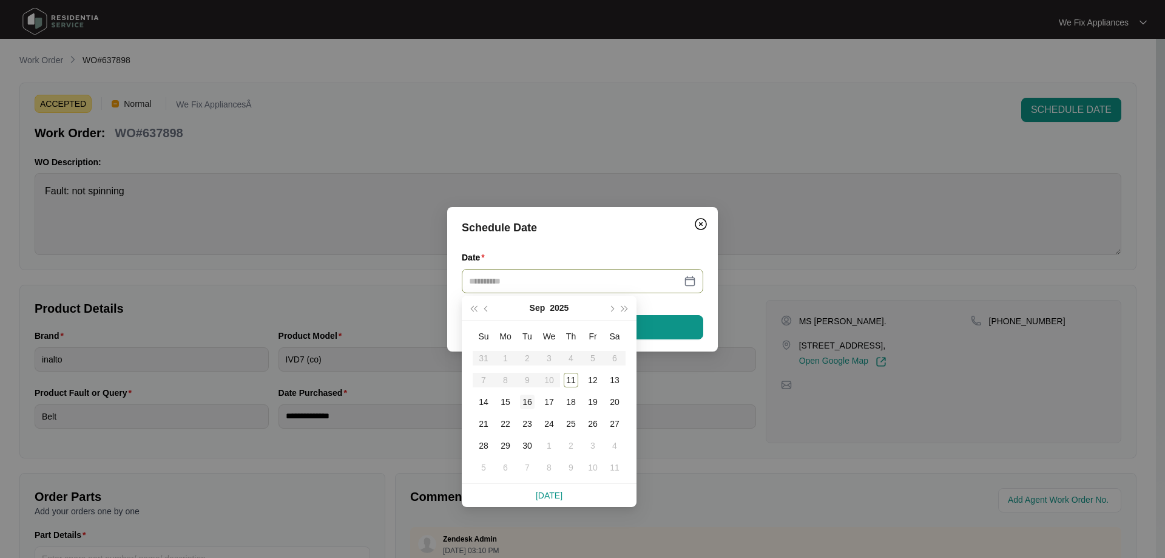
click at [530, 402] on div "16" at bounding box center [527, 402] width 15 height 15
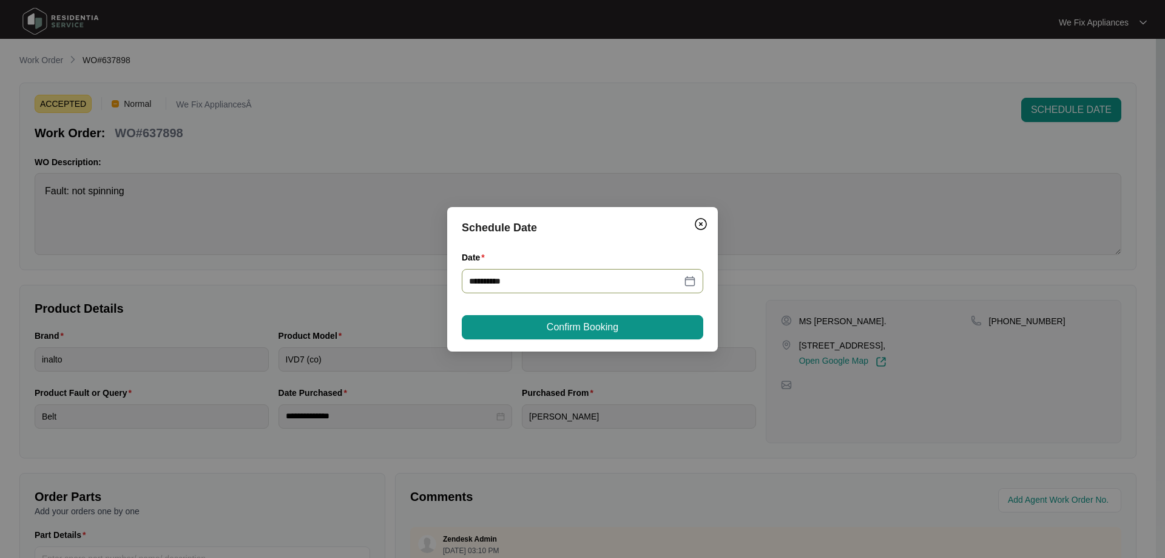
type input "**********"
click at [558, 326] on span "Confirm Booking" at bounding box center [583, 327] width 72 height 15
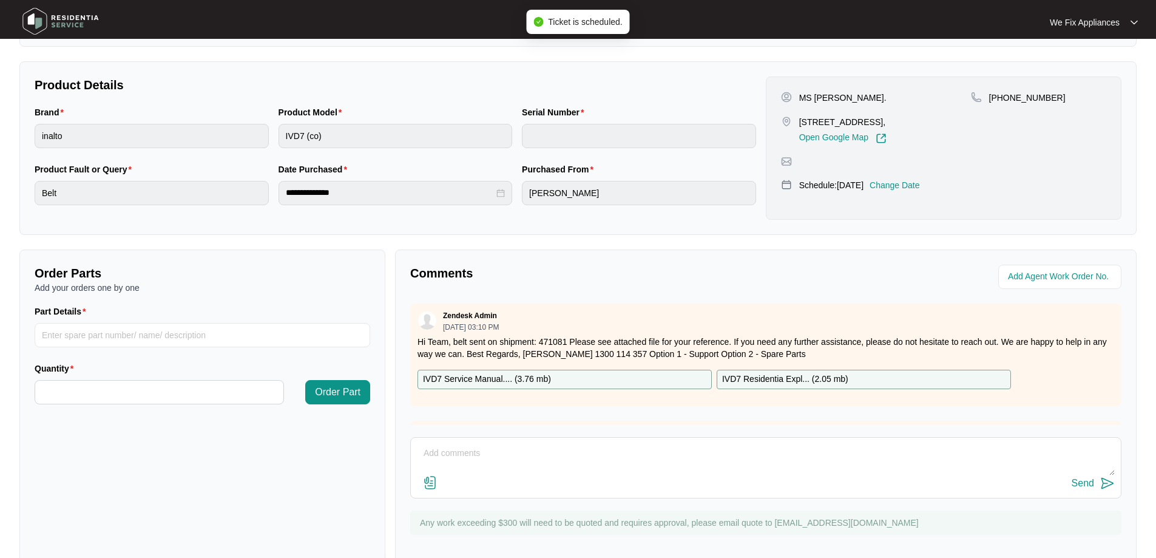
scroll to position [243, 0]
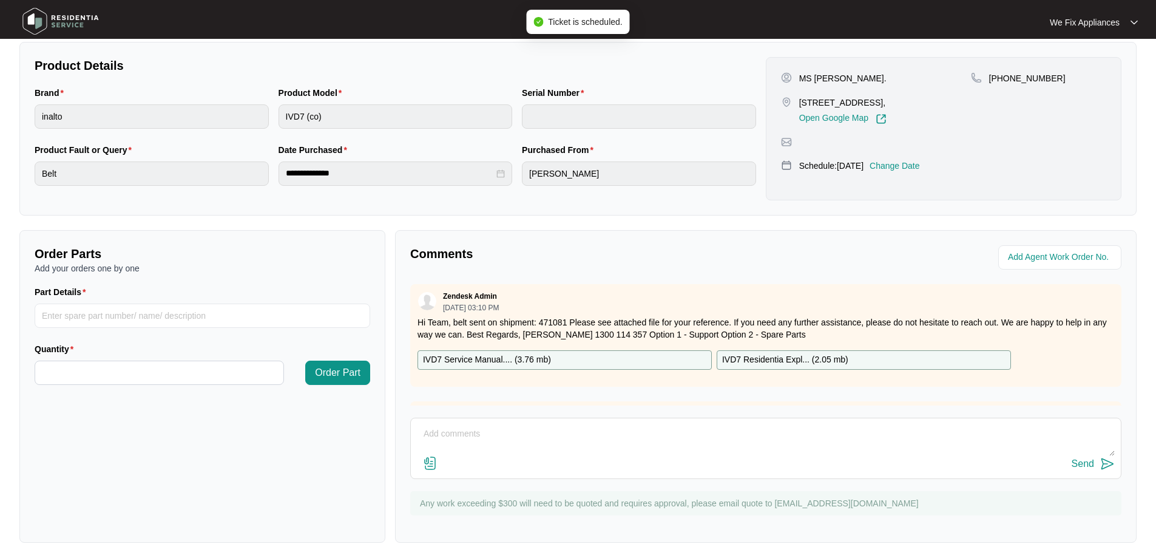
click at [503, 429] on textarea at bounding box center [766, 440] width 698 height 32
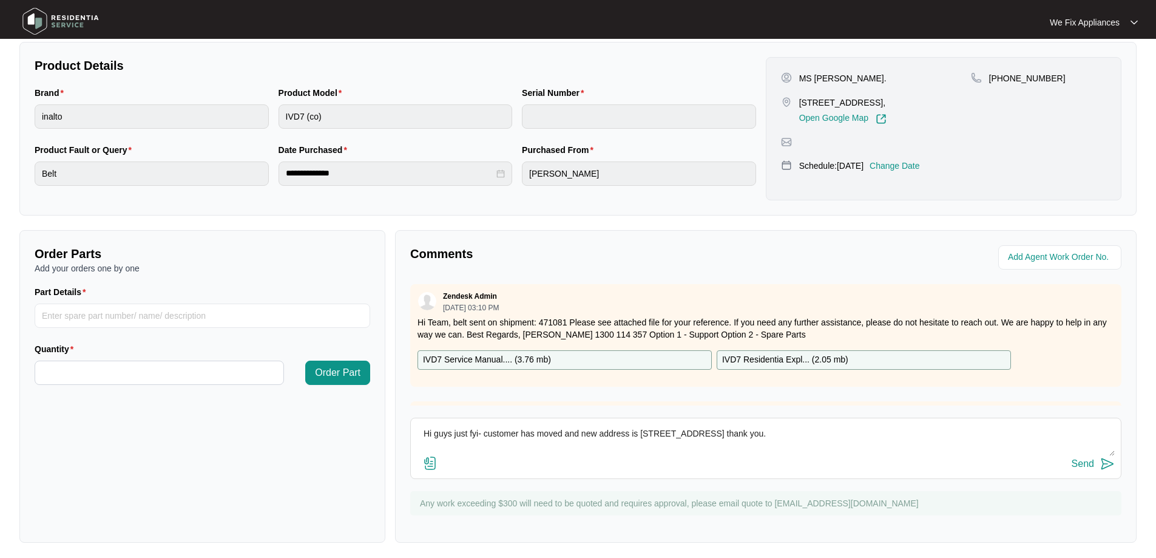
type textarea "Hi guys just fyi- customer has moved and new address is [STREET_ADDRESS] thank …"
click at [1083, 461] on div "Send" at bounding box center [1083, 463] width 22 height 11
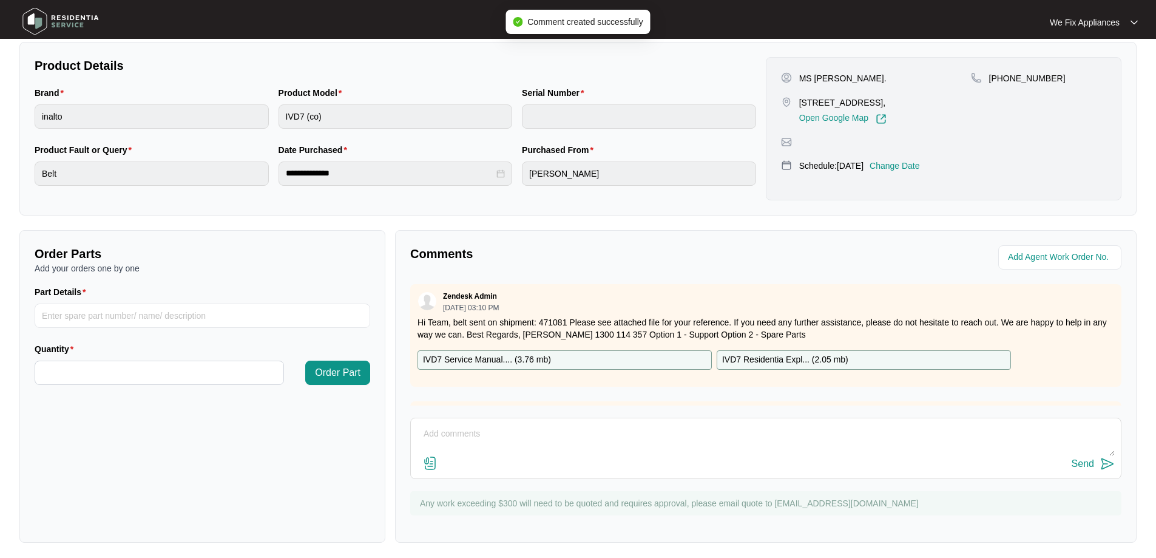
click at [80, 18] on img at bounding box center [60, 21] width 85 height 36
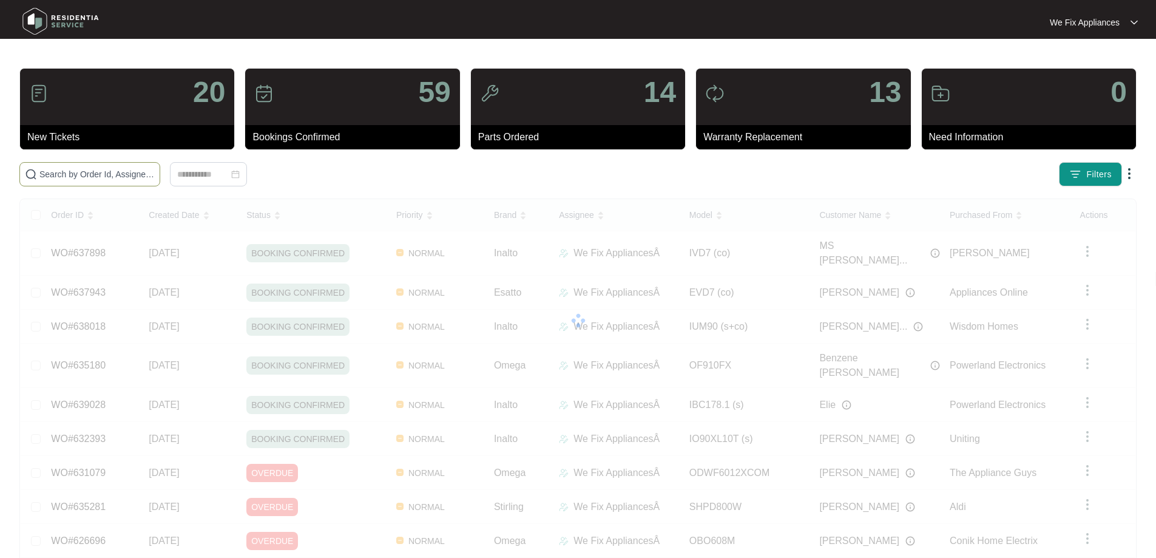
paste input "632663"
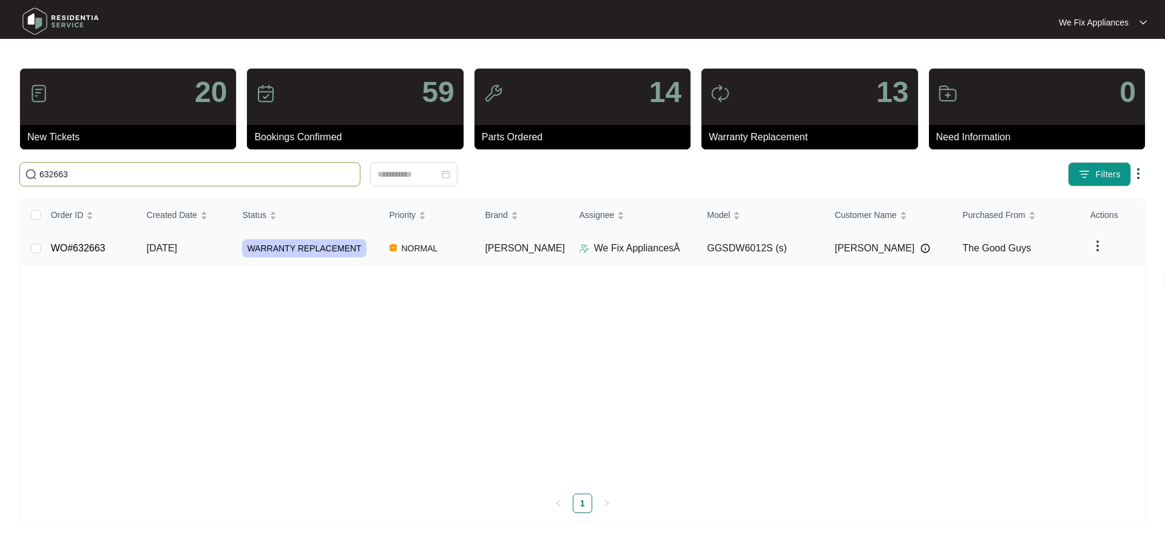
type input "632663"
click at [81, 246] on link "WO#632663" at bounding box center [78, 248] width 55 height 10
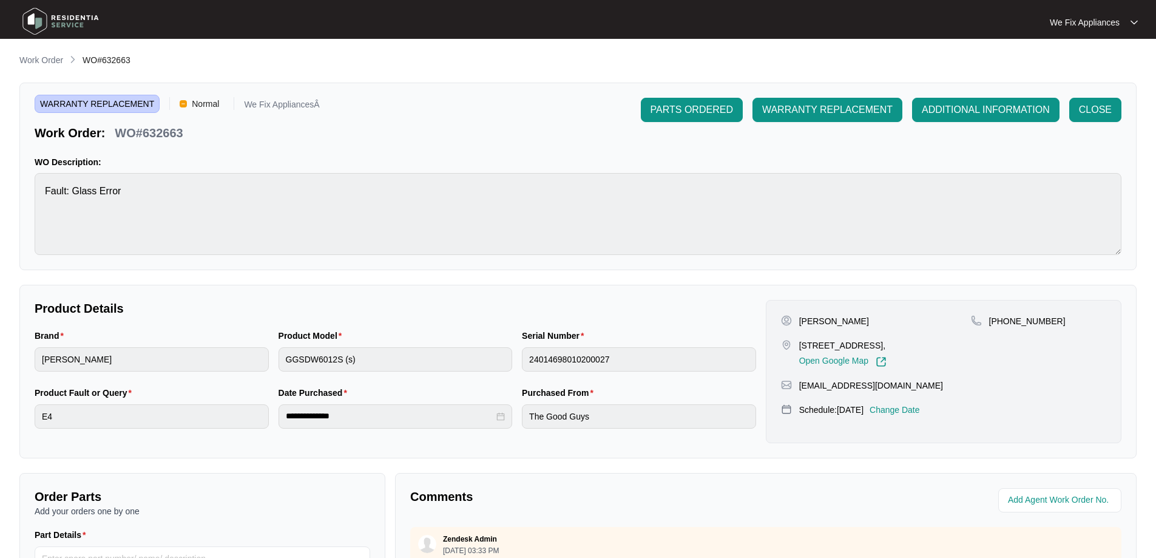
click at [913, 416] on p "Change Date" at bounding box center [895, 410] width 50 height 12
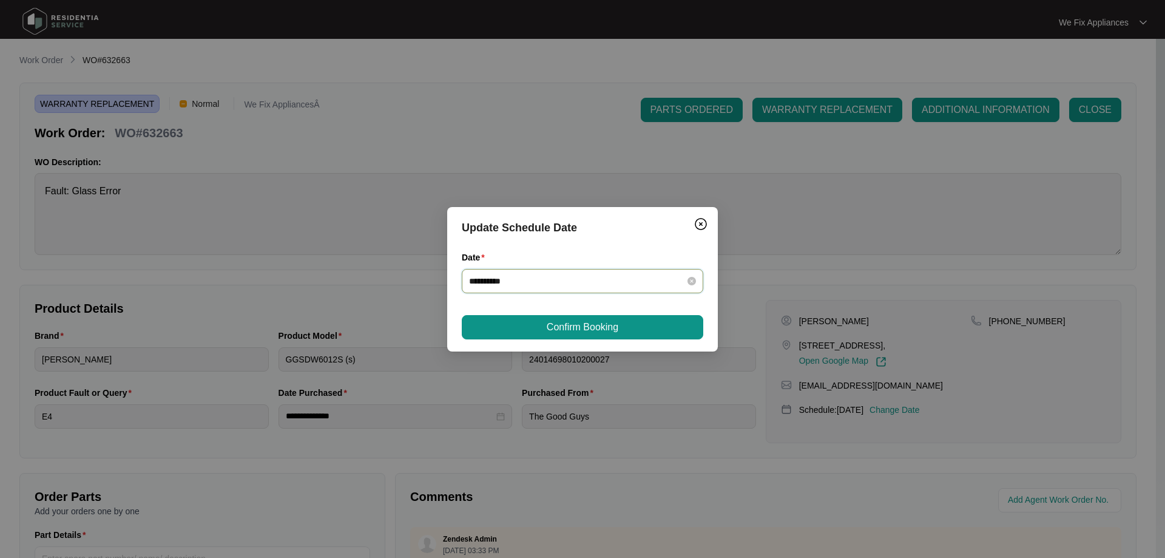
click at [532, 283] on input "**********" at bounding box center [575, 280] width 212 height 13
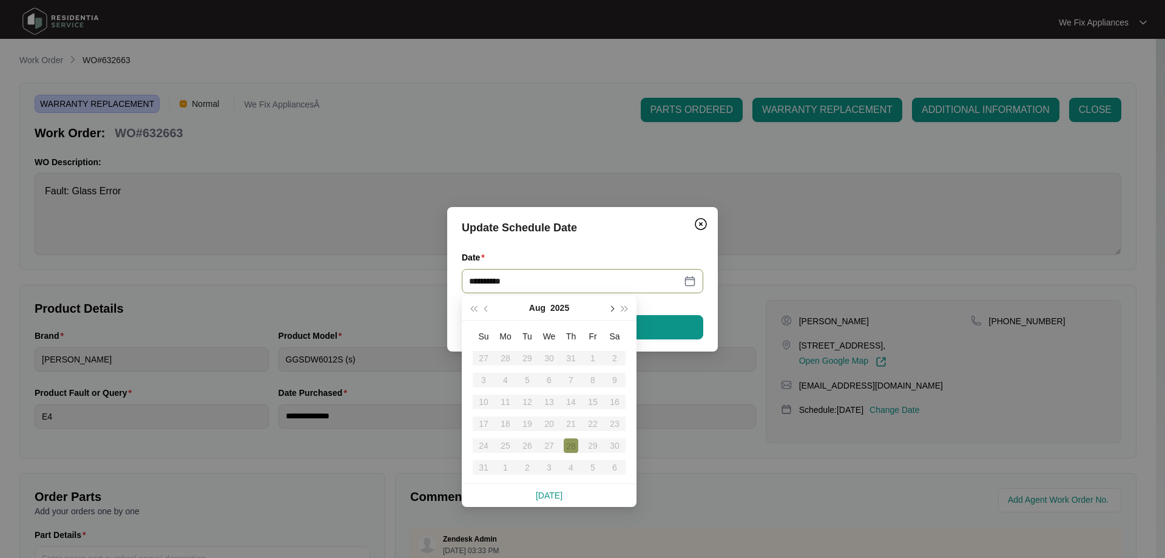
click at [610, 310] on span "button" at bounding box center [611, 308] width 6 height 6
click at [574, 404] on div "18" at bounding box center [571, 402] width 15 height 15
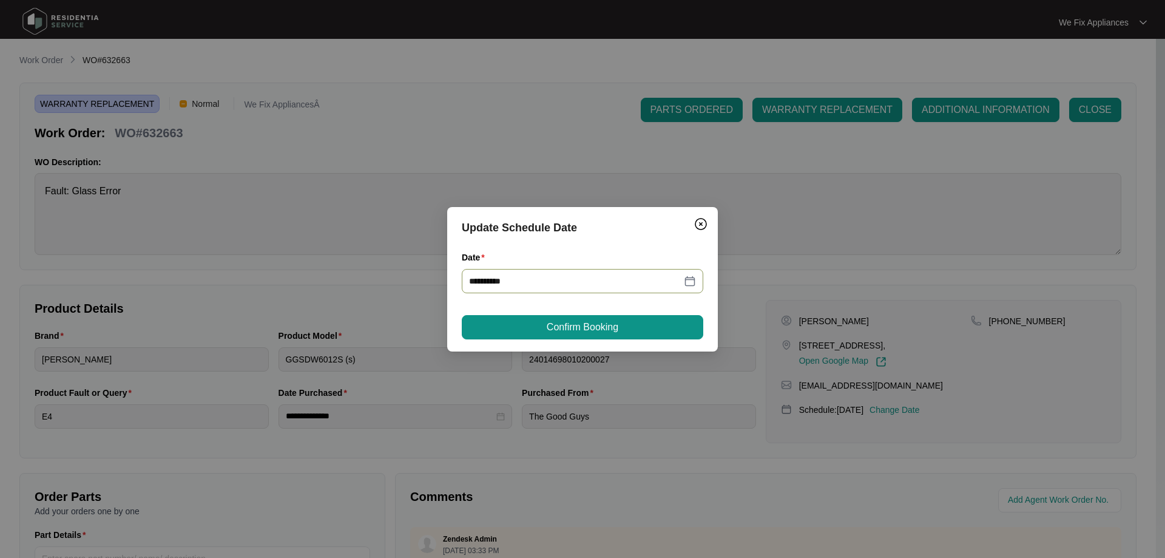
type input "**********"
click at [571, 332] on span "Confirm Booking" at bounding box center [583, 327] width 72 height 15
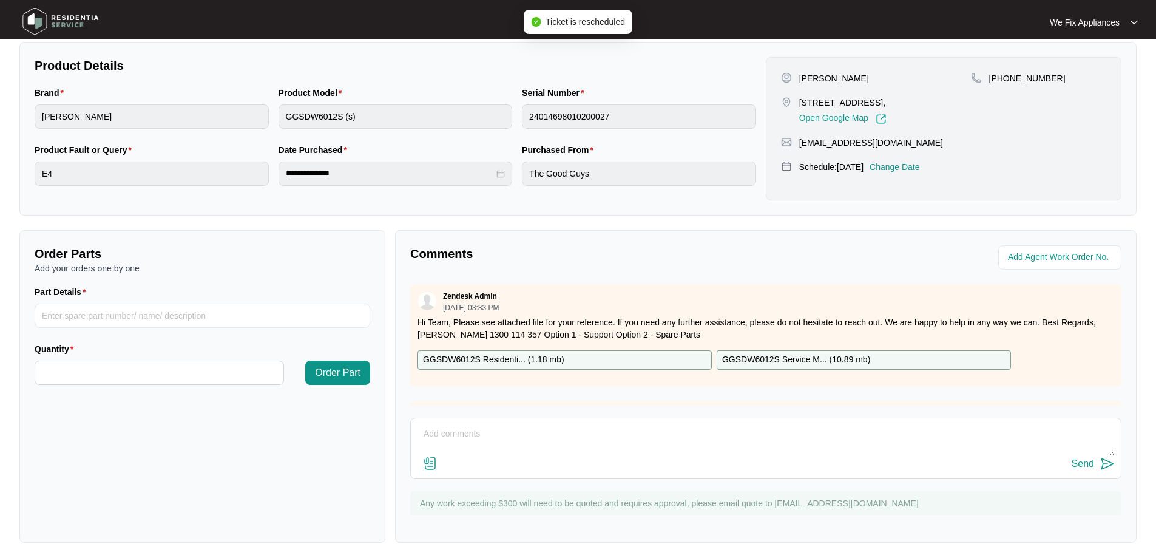
scroll to position [248, 0]
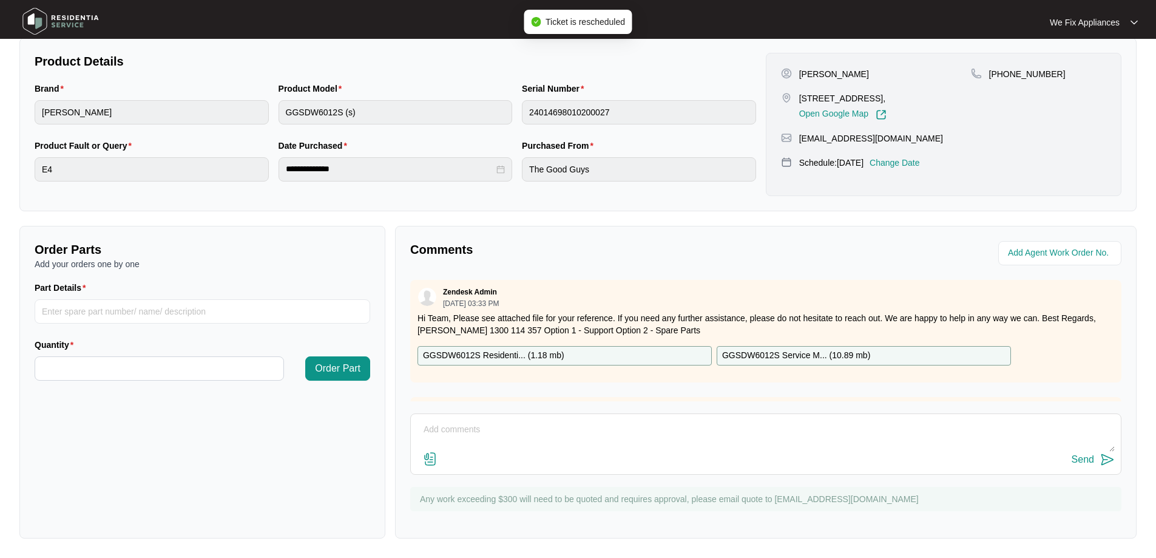
click at [583, 434] on textarea at bounding box center [766, 436] width 698 height 32
type textarea "Hi guys fyi - customer requested [DATE] there day off thank you."
click at [1080, 456] on div "Send" at bounding box center [1083, 459] width 22 height 11
click at [67, 16] on img at bounding box center [60, 21] width 85 height 36
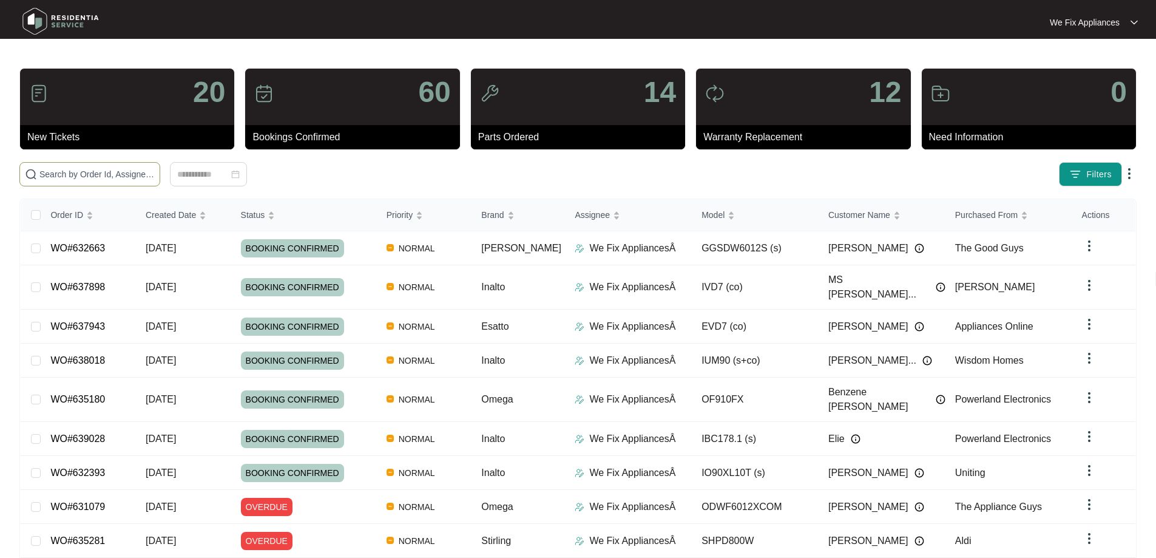
paste input "631051"
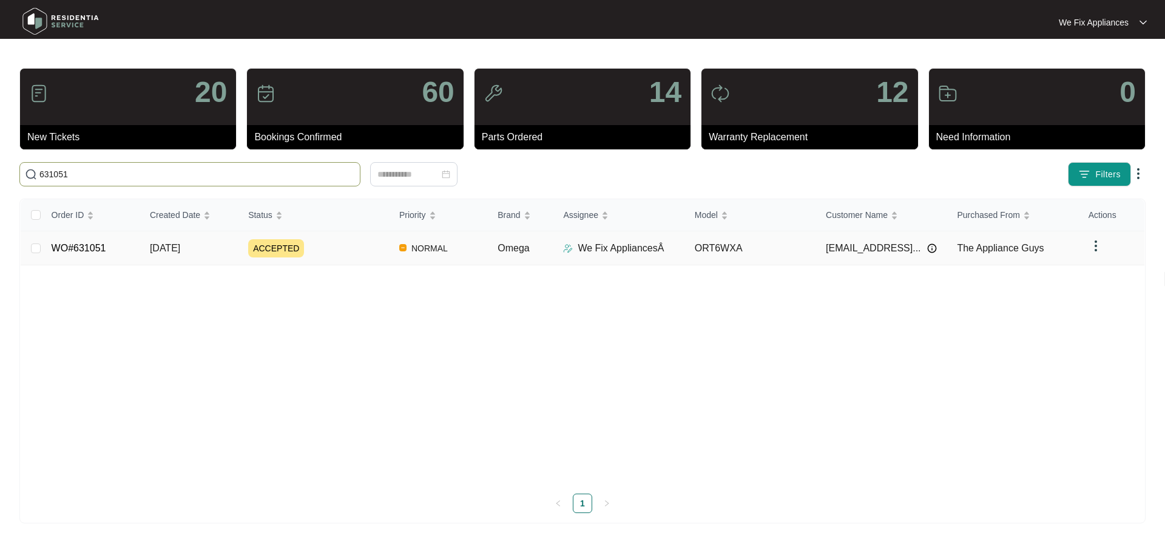
type input "631051"
click at [97, 248] on link "WO#631051" at bounding box center [79, 248] width 55 height 10
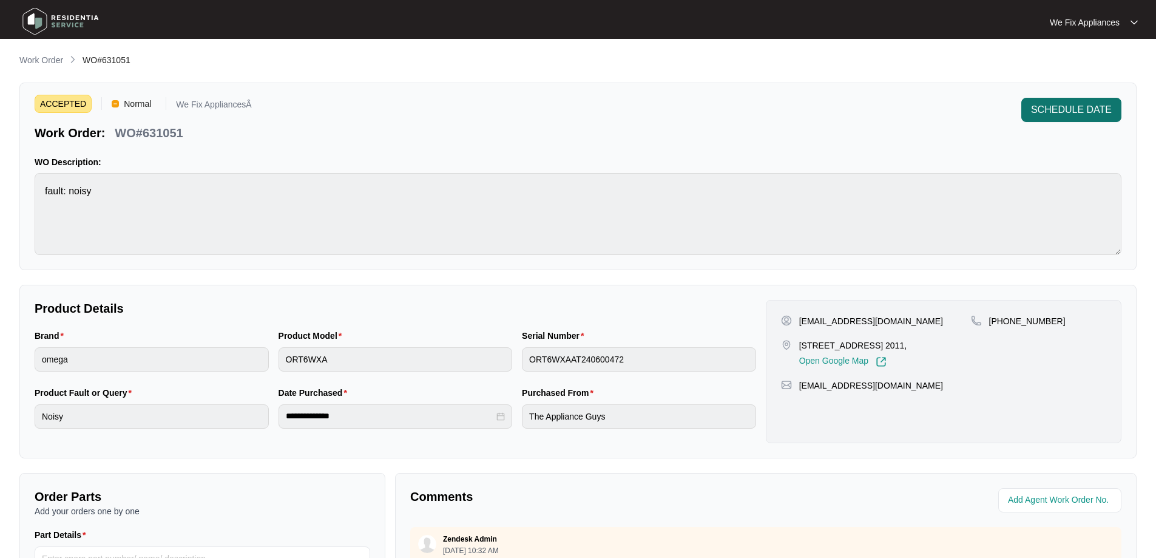
click at [1094, 115] on span "SCHEDULE DATE" at bounding box center [1071, 110] width 81 height 15
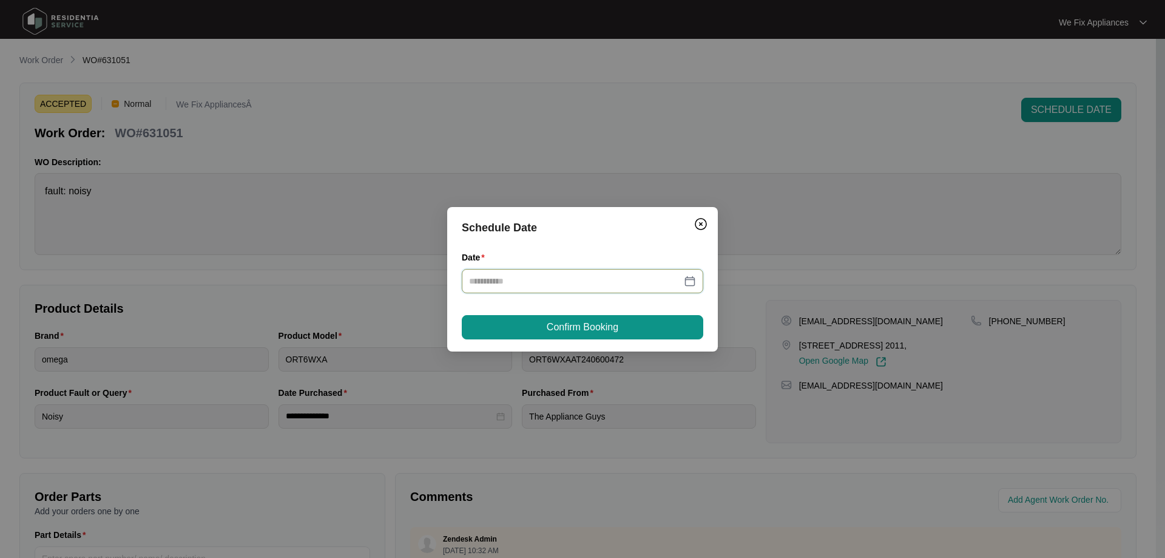
click at [570, 274] on input "Date" at bounding box center [575, 280] width 212 height 13
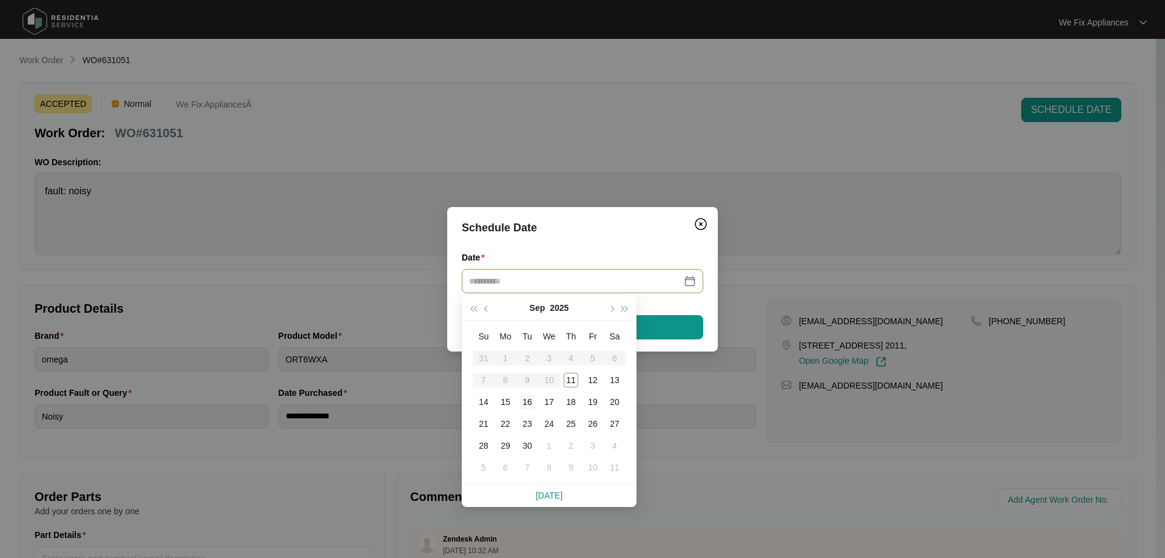
type input "**********"
click at [530, 401] on div "16" at bounding box center [527, 402] width 15 height 15
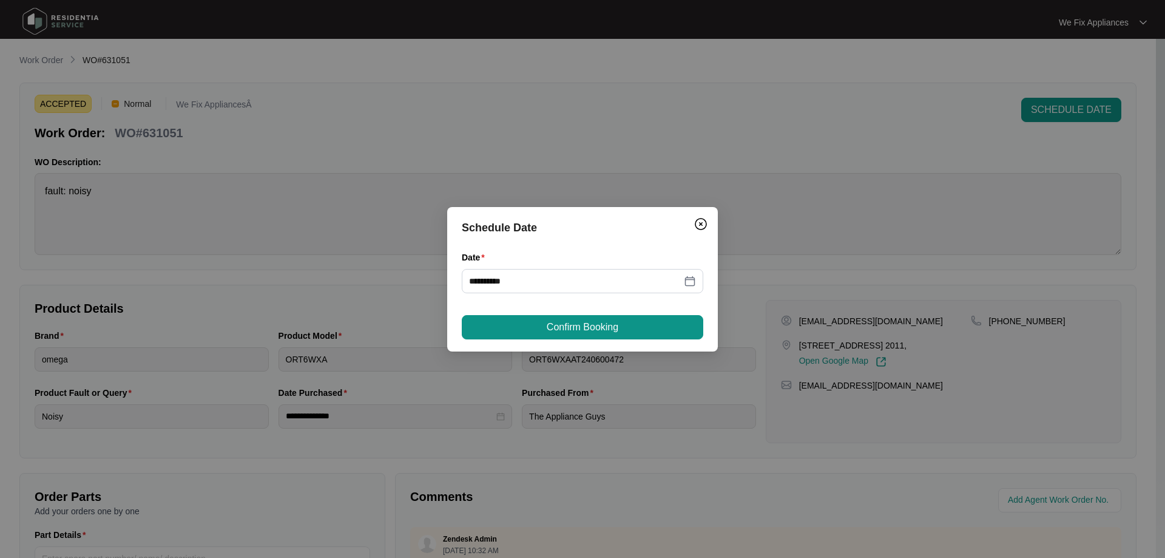
click at [577, 304] on div "**********" at bounding box center [583, 279] width 242 height 57
click at [560, 330] on span "Confirm Booking" at bounding box center [583, 327] width 72 height 15
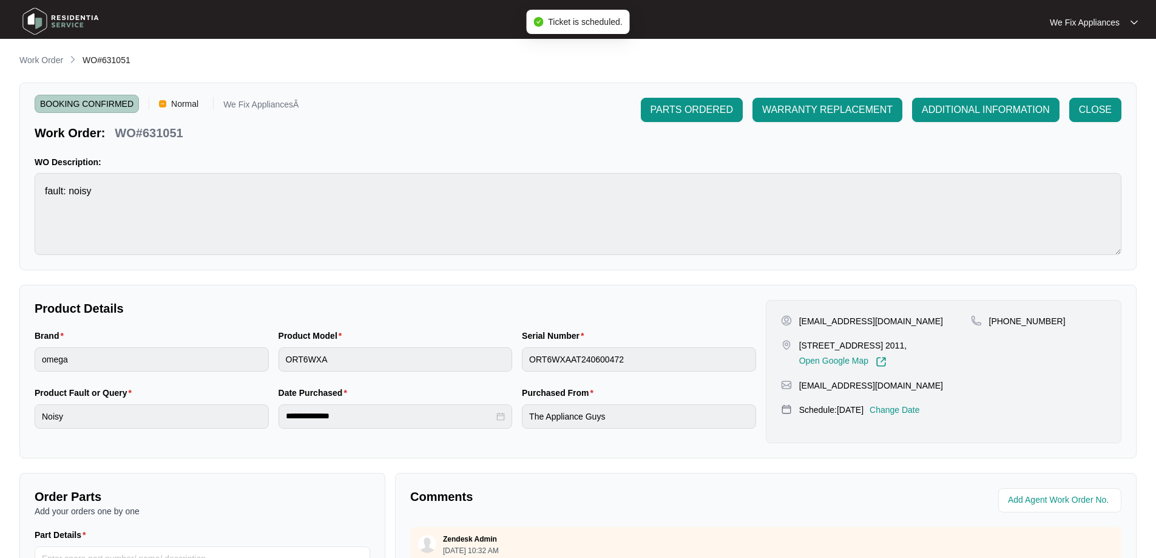
click at [66, 18] on img at bounding box center [60, 21] width 85 height 36
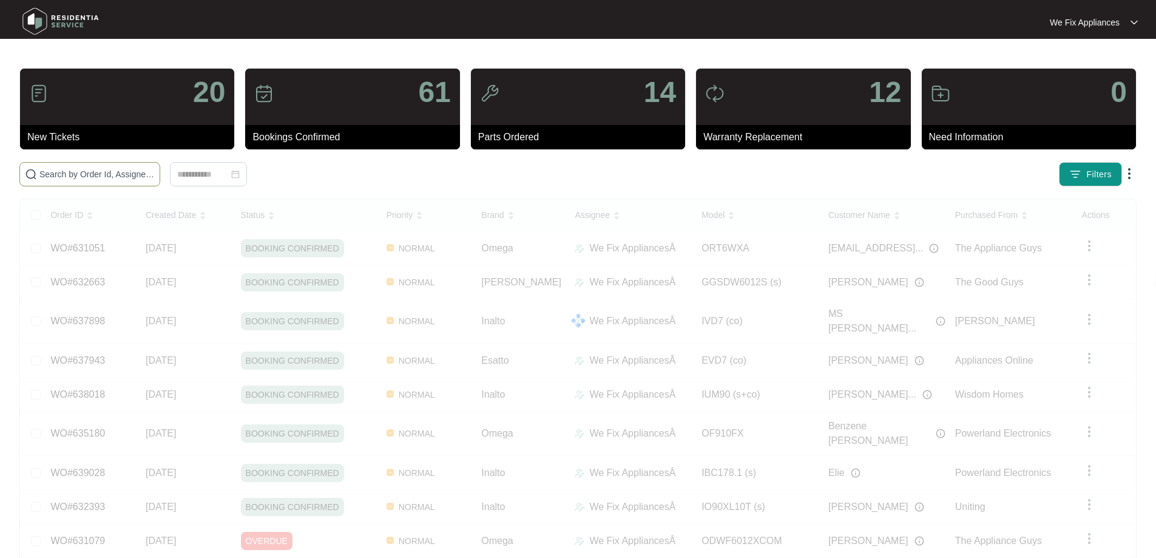
paste input "636048"
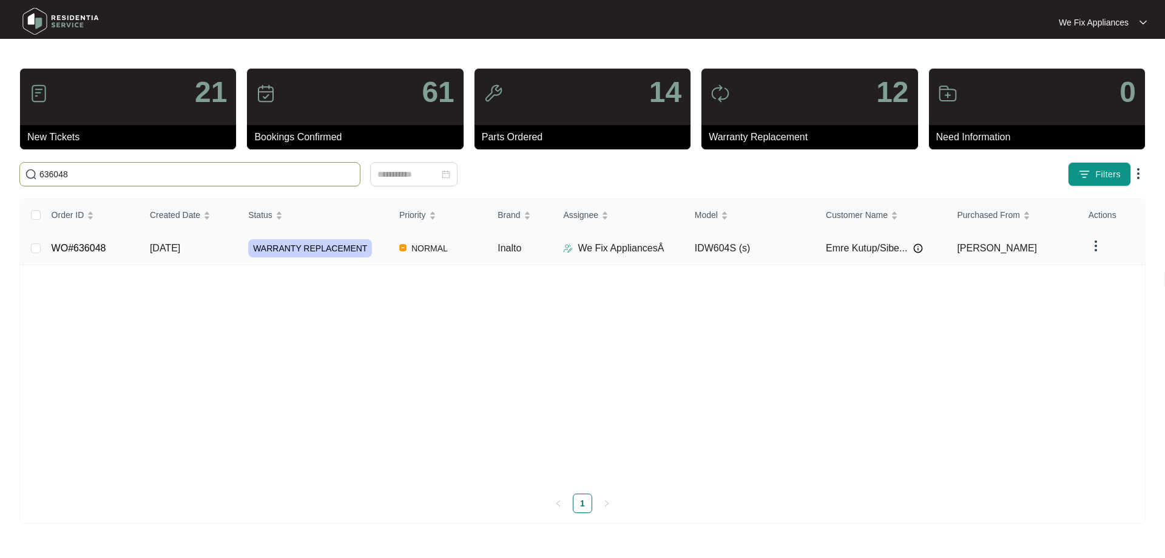
type input "636048"
click at [89, 244] on link "WO#636048" at bounding box center [79, 248] width 55 height 10
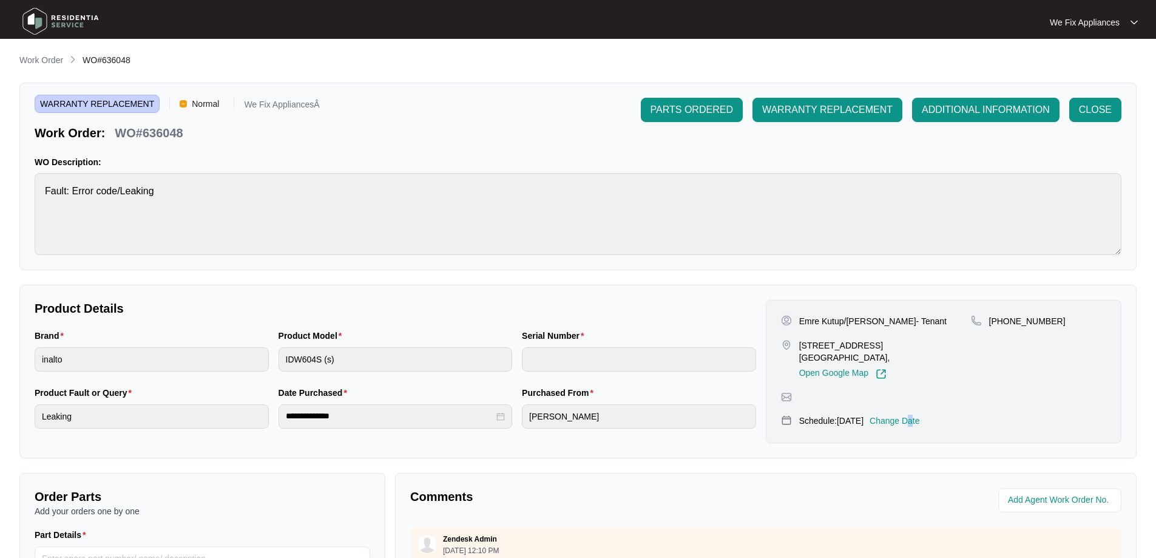
click at [920, 415] on p "Change Date" at bounding box center [895, 421] width 50 height 12
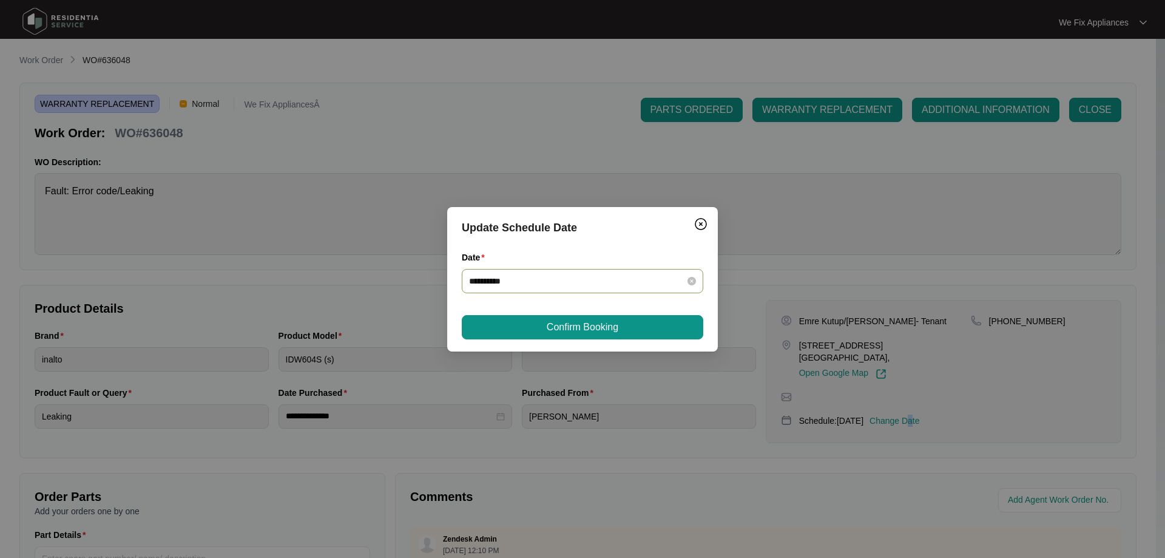
drag, startPoint x: 578, startPoint y: 290, endPoint x: 592, endPoint y: 289, distance: 13.4
click at [578, 289] on div "**********" at bounding box center [583, 281] width 242 height 24
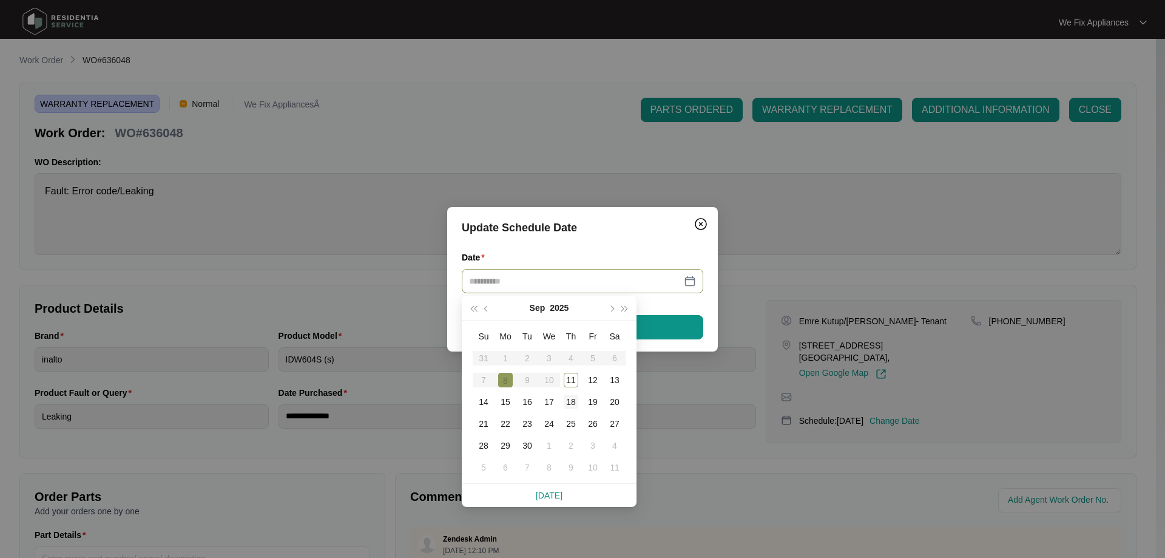
type input "**********"
click at [571, 399] on div "18" at bounding box center [571, 402] width 15 height 15
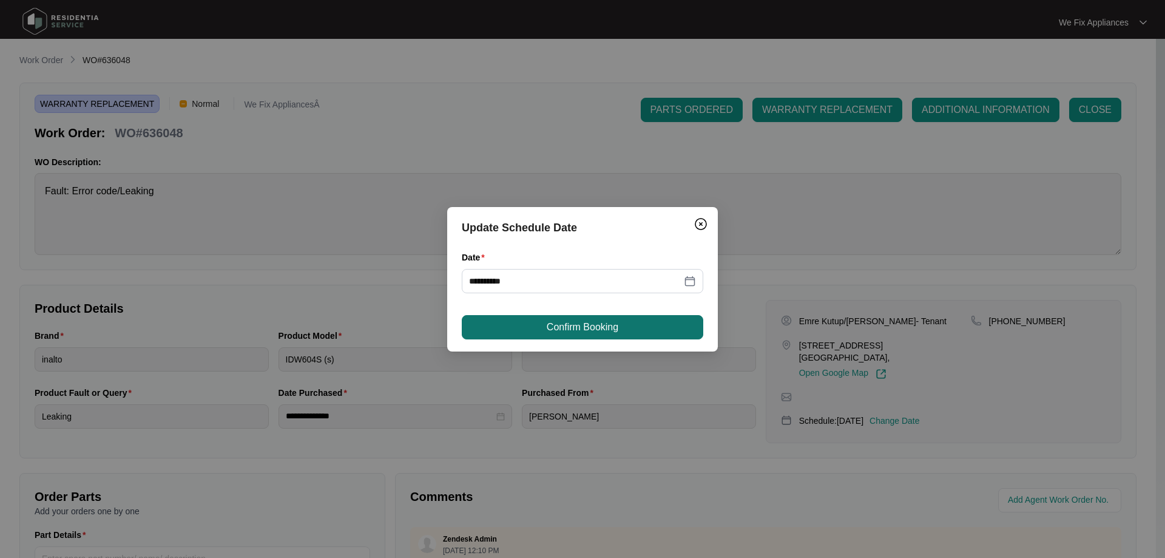
click at [601, 322] on span "Confirm Booking" at bounding box center [583, 327] width 72 height 15
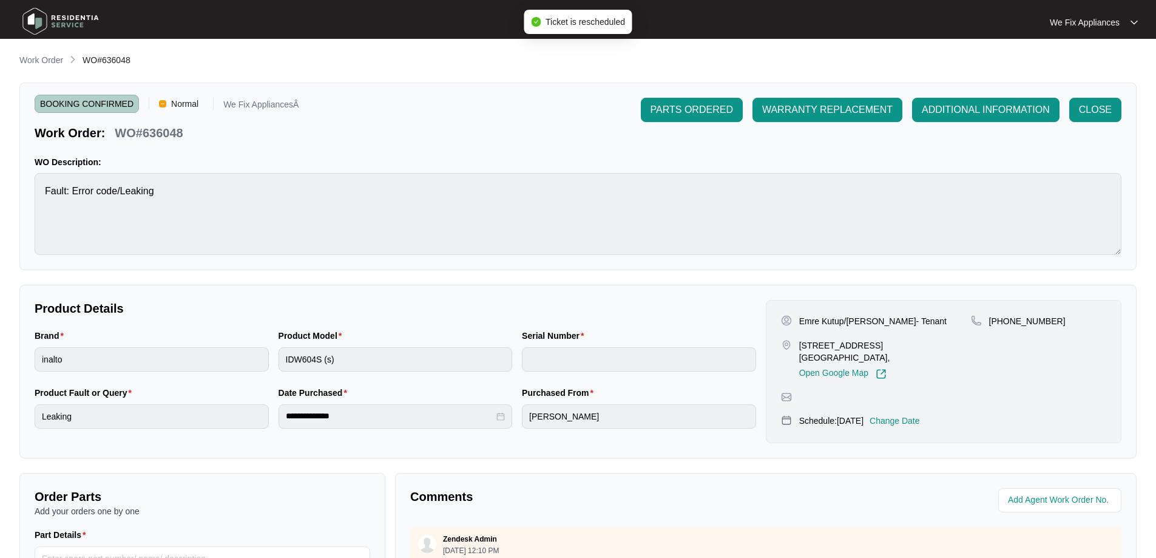
click at [72, 31] on img at bounding box center [60, 21] width 85 height 36
